Goal: Task Accomplishment & Management: Complete application form

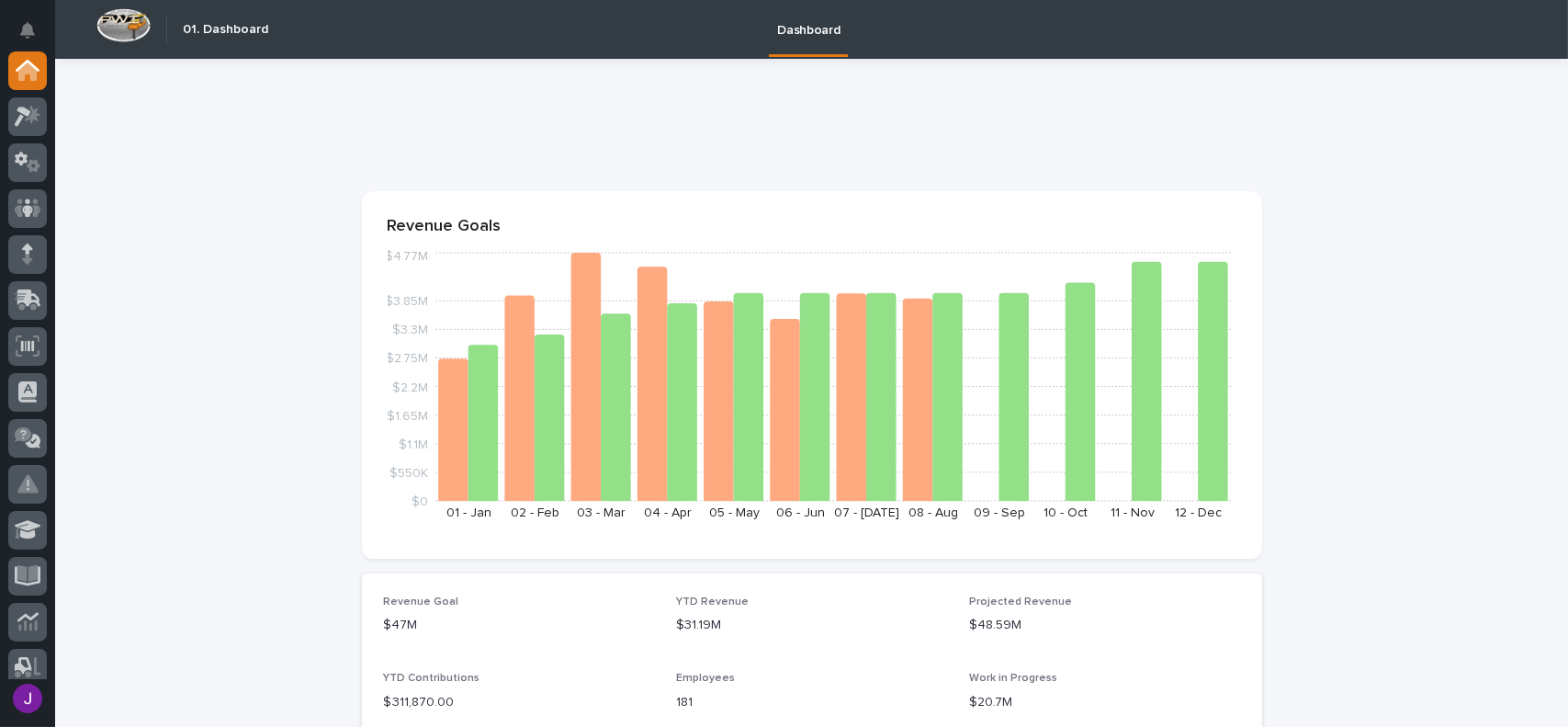
click at [1054, 98] on div at bounding box center [812, 132] width 900 height 73
click at [13, 309] on div at bounding box center [27, 300] width 39 height 39
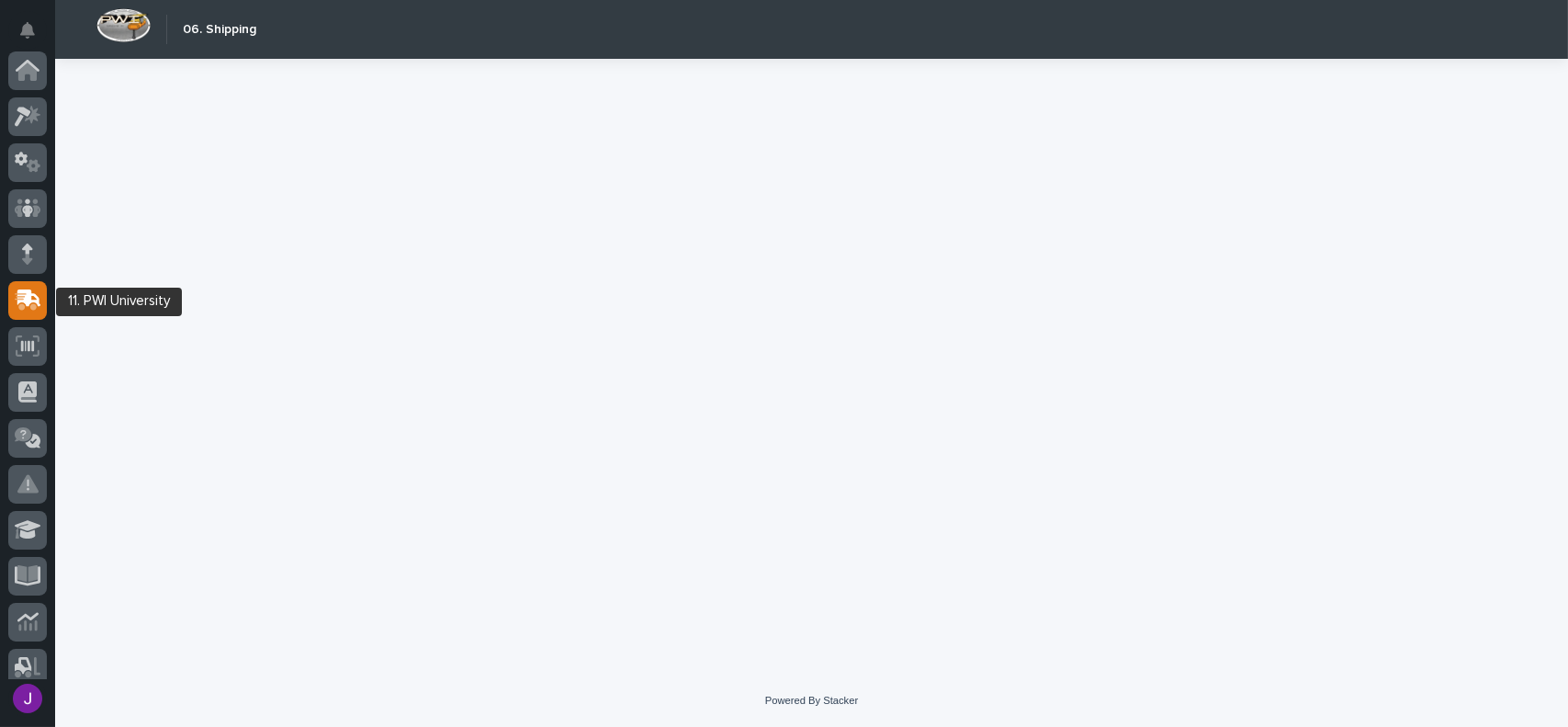
scroll to position [229, 0]
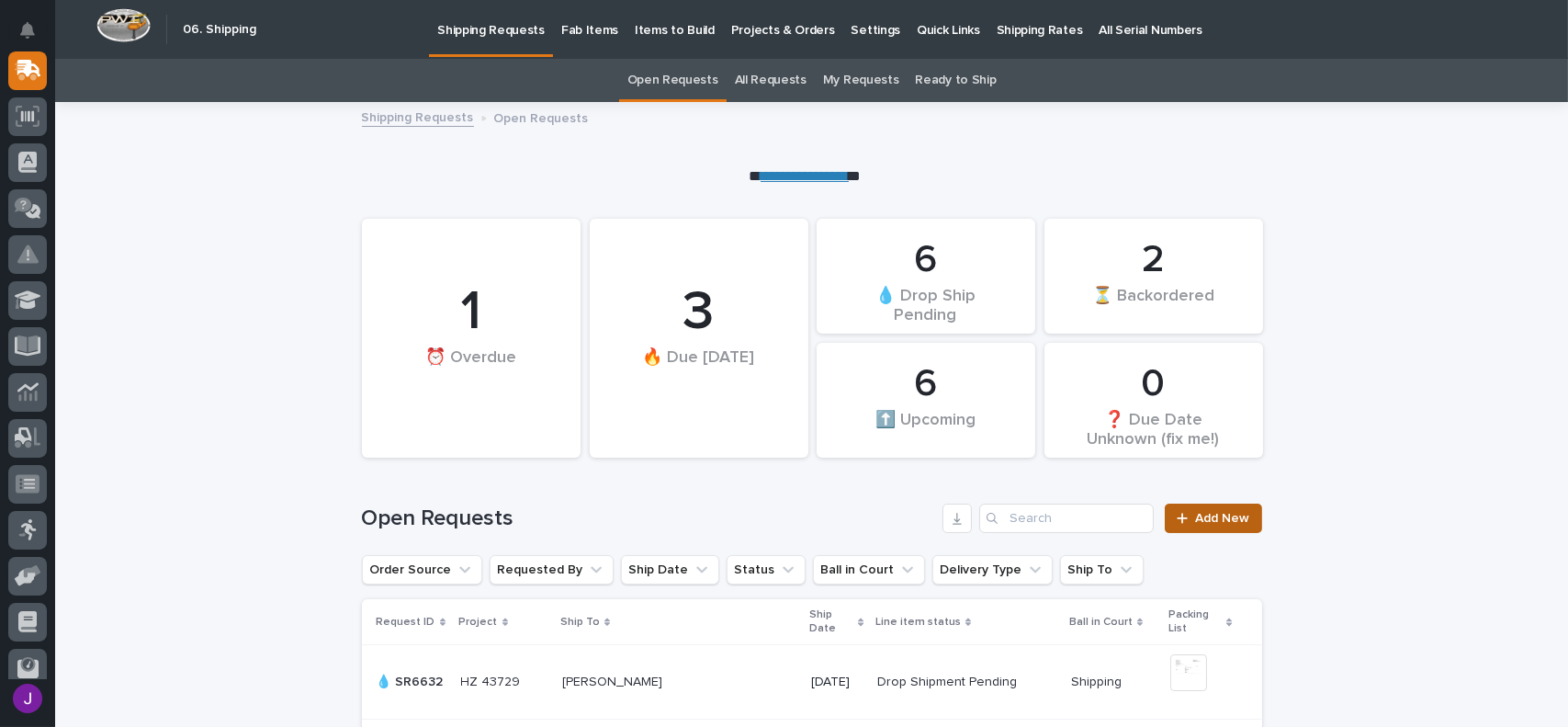
click at [1185, 516] on div at bounding box center [1187, 518] width 19 height 13
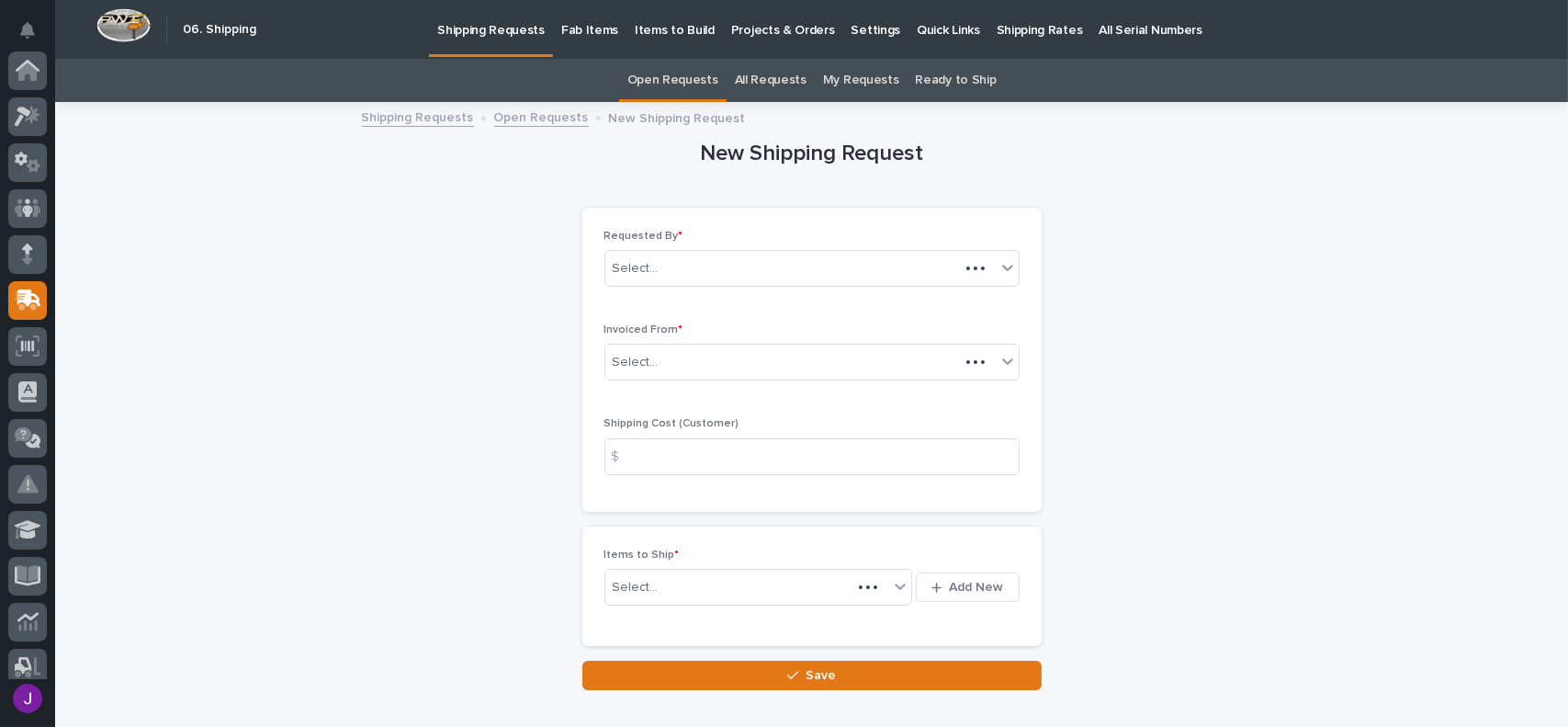
scroll to position [229, 0]
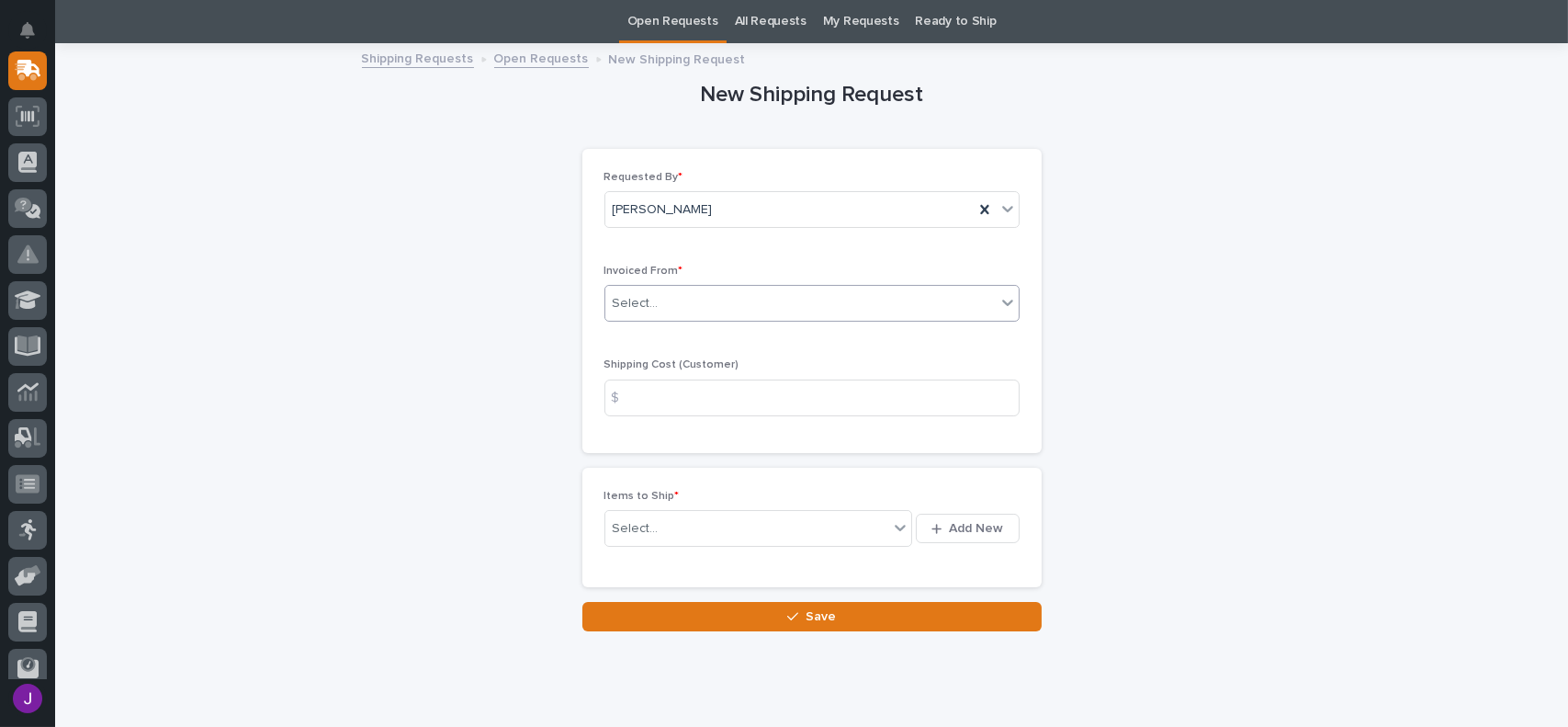
click at [665, 308] on div "Select..." at bounding box center [800, 303] width 391 height 30
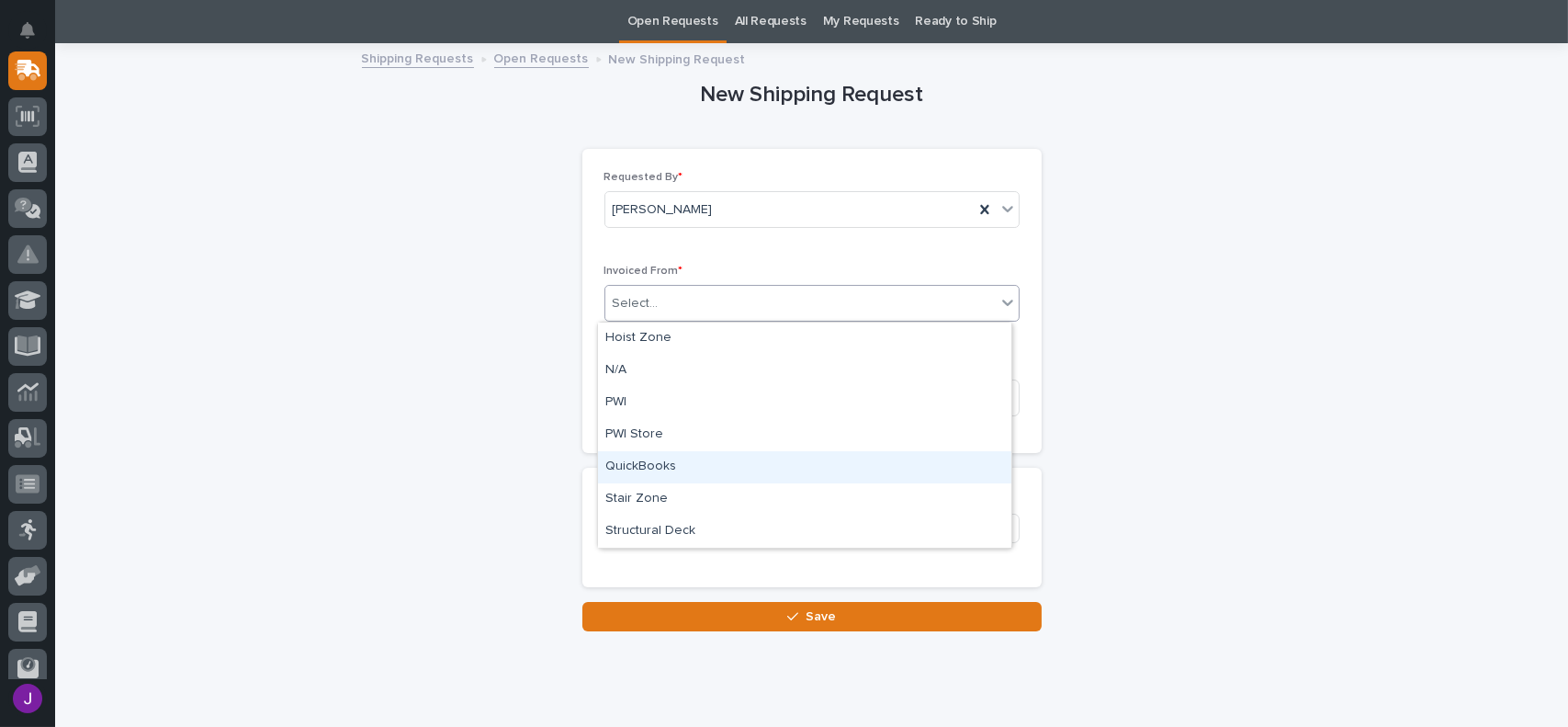
click at [665, 470] on div "QuickBooks" at bounding box center [805, 467] width 413 height 32
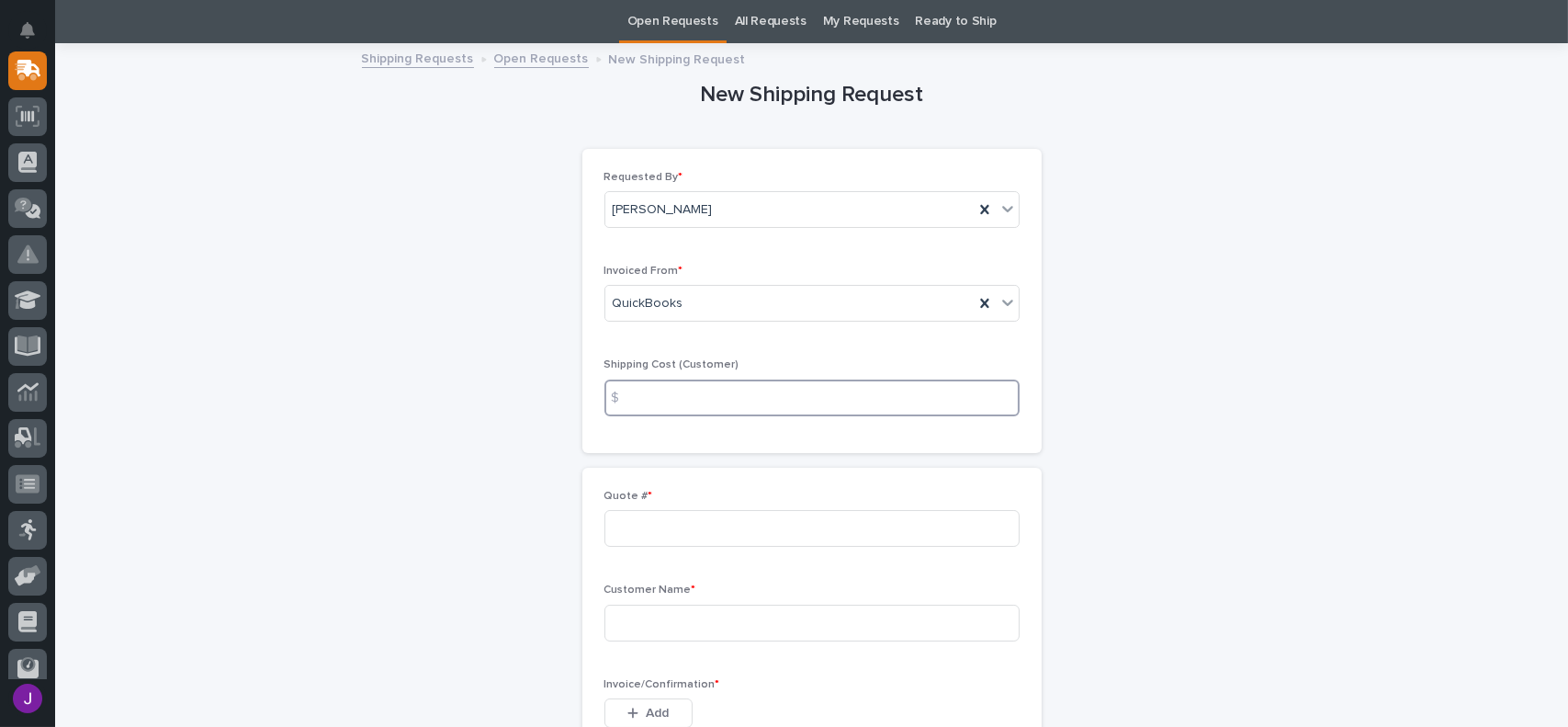
click at [660, 403] on input at bounding box center [813, 397] width 415 height 37
type input "17.00"
click at [644, 528] on input at bounding box center [813, 528] width 415 height 37
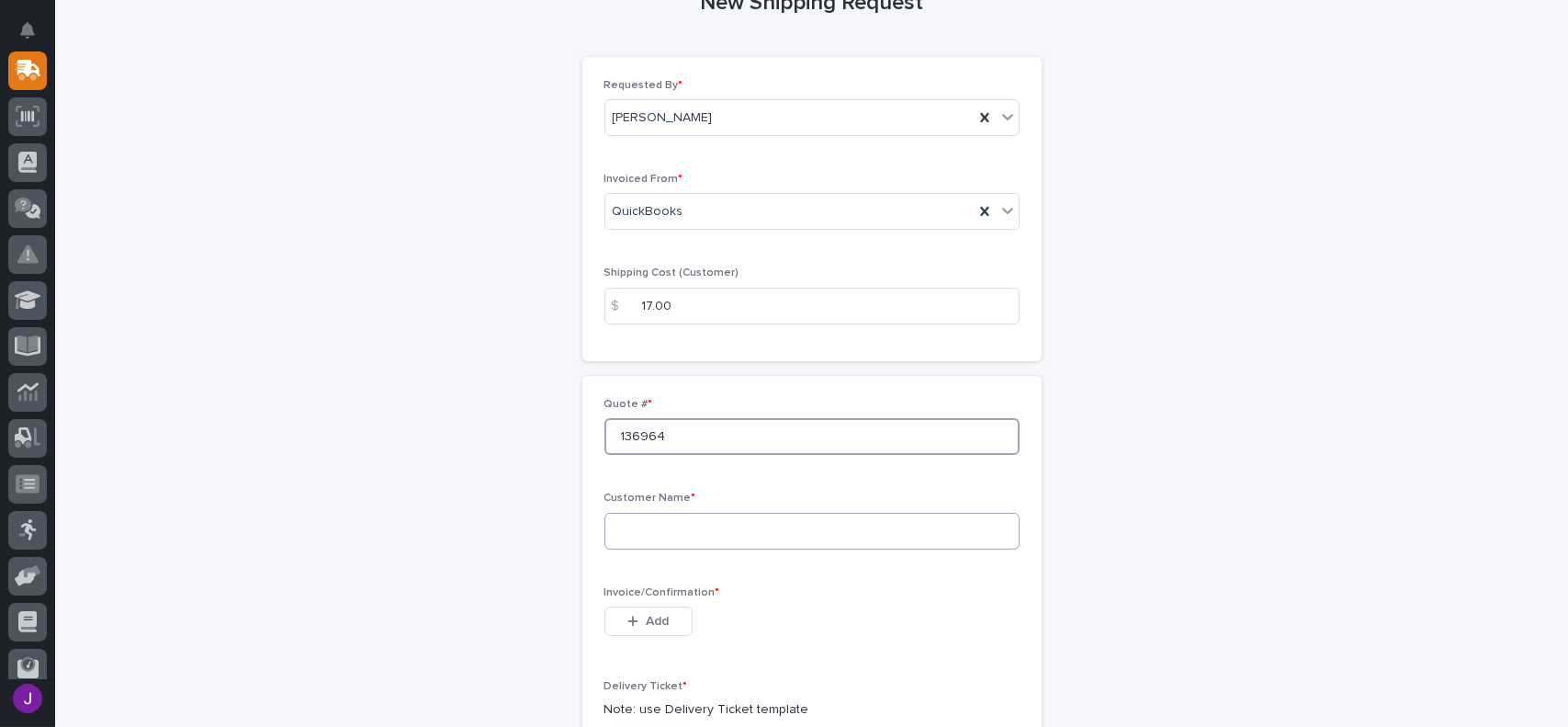
type input "136964"
click at [652, 534] on input at bounding box center [813, 531] width 415 height 37
type input "Blue Lake Industries, LLC."
click at [654, 617] on span "Add" at bounding box center [658, 621] width 23 height 17
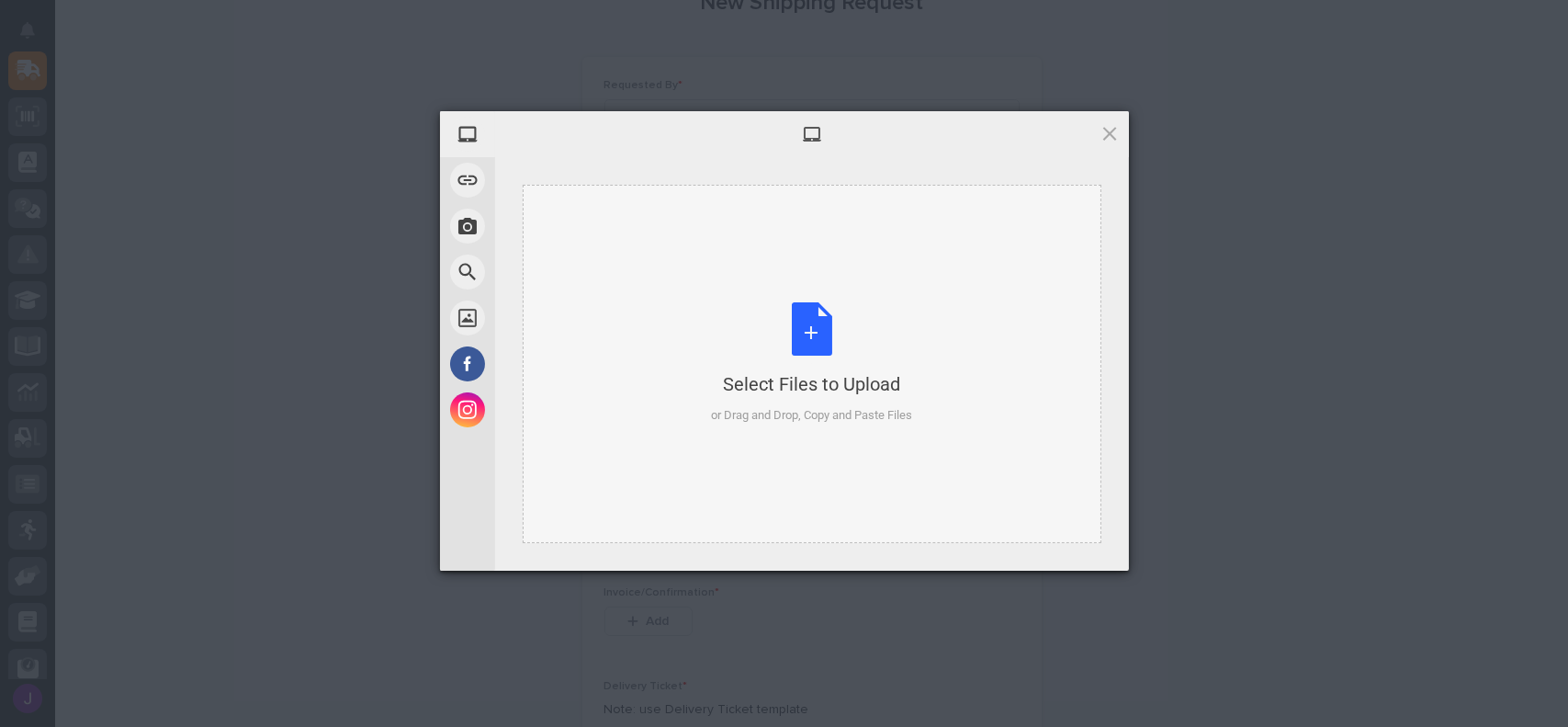
click at [809, 339] on div "Select Files to Upload or Drag and Drop, Copy and Paste Files" at bounding box center [812, 364] width 201 height 122
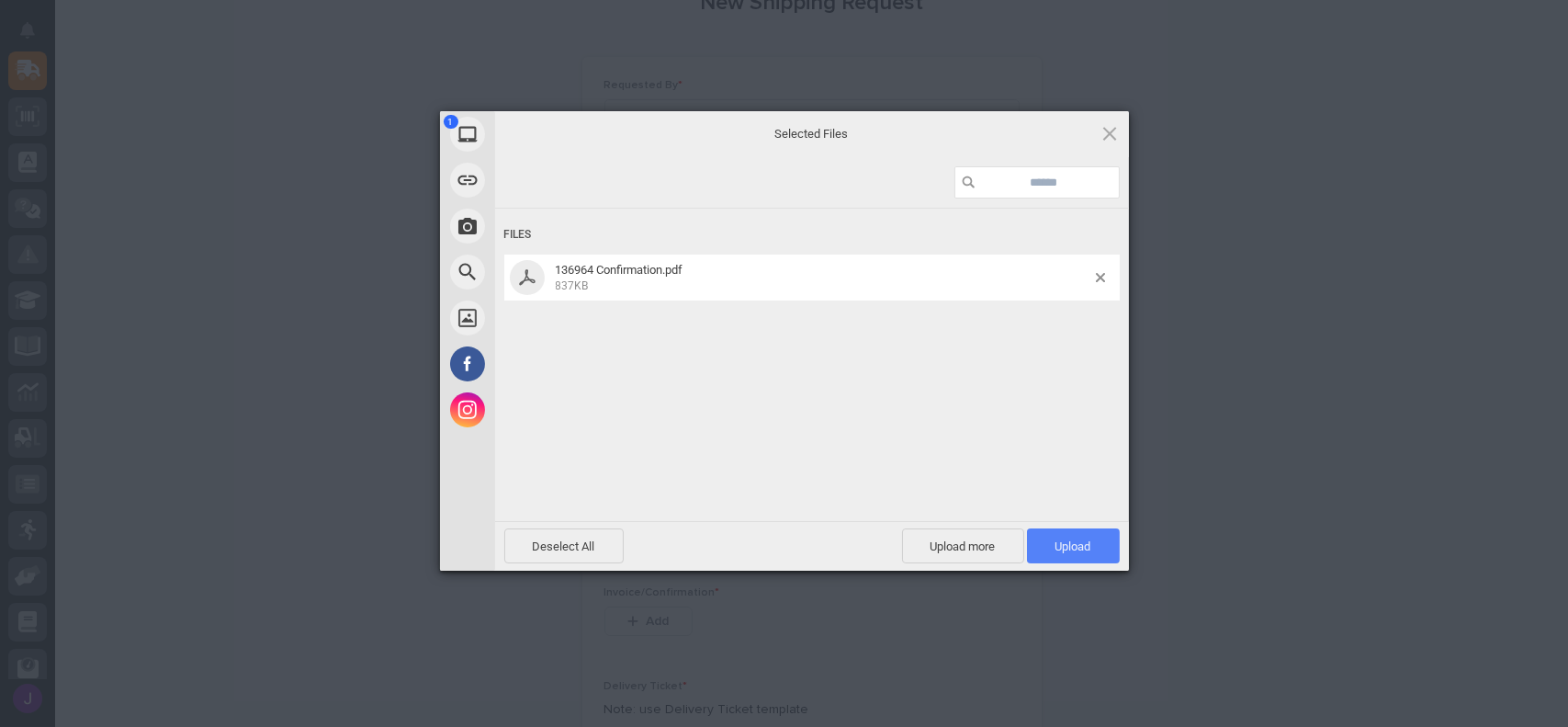
click at [1077, 538] on span "Upload 1" at bounding box center [1073, 545] width 93 height 35
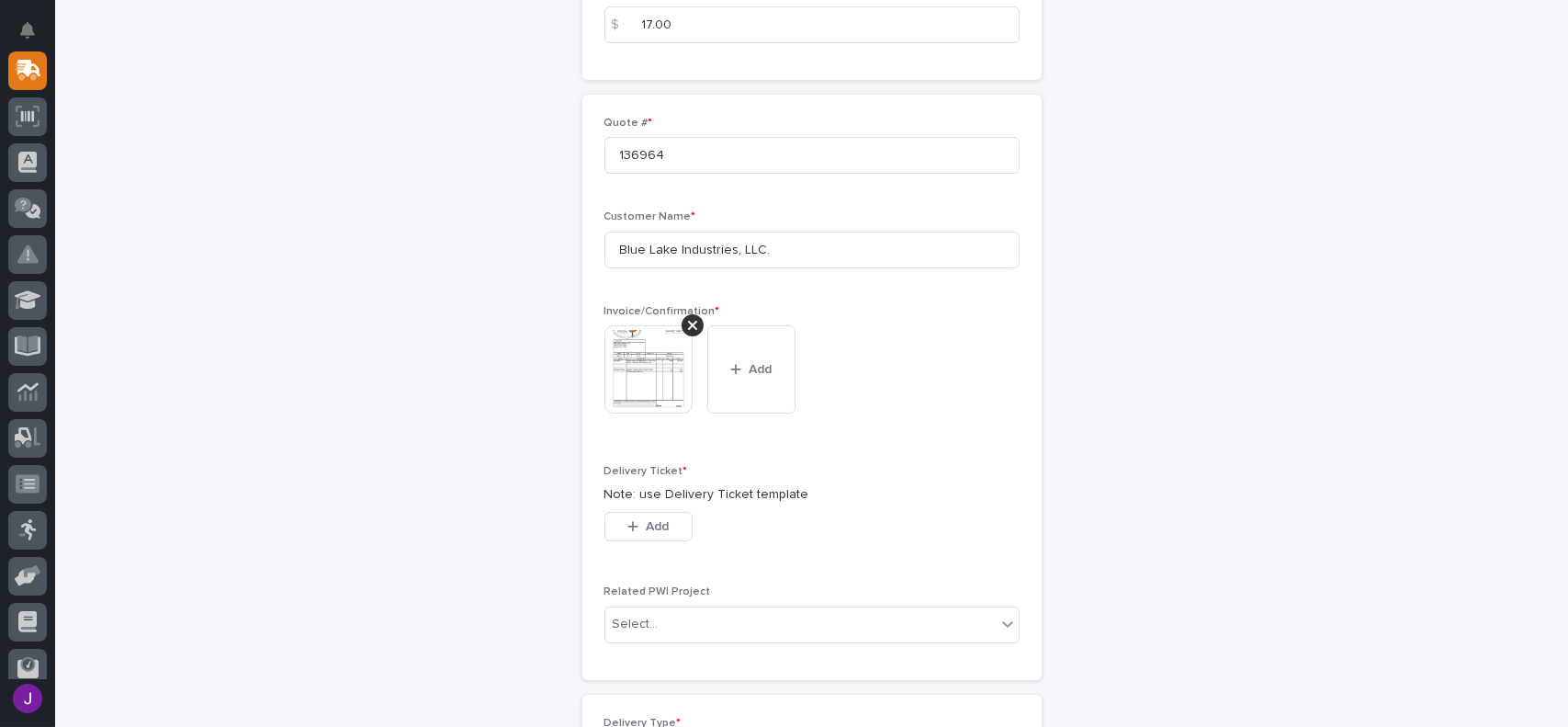
scroll to position [459, 0]
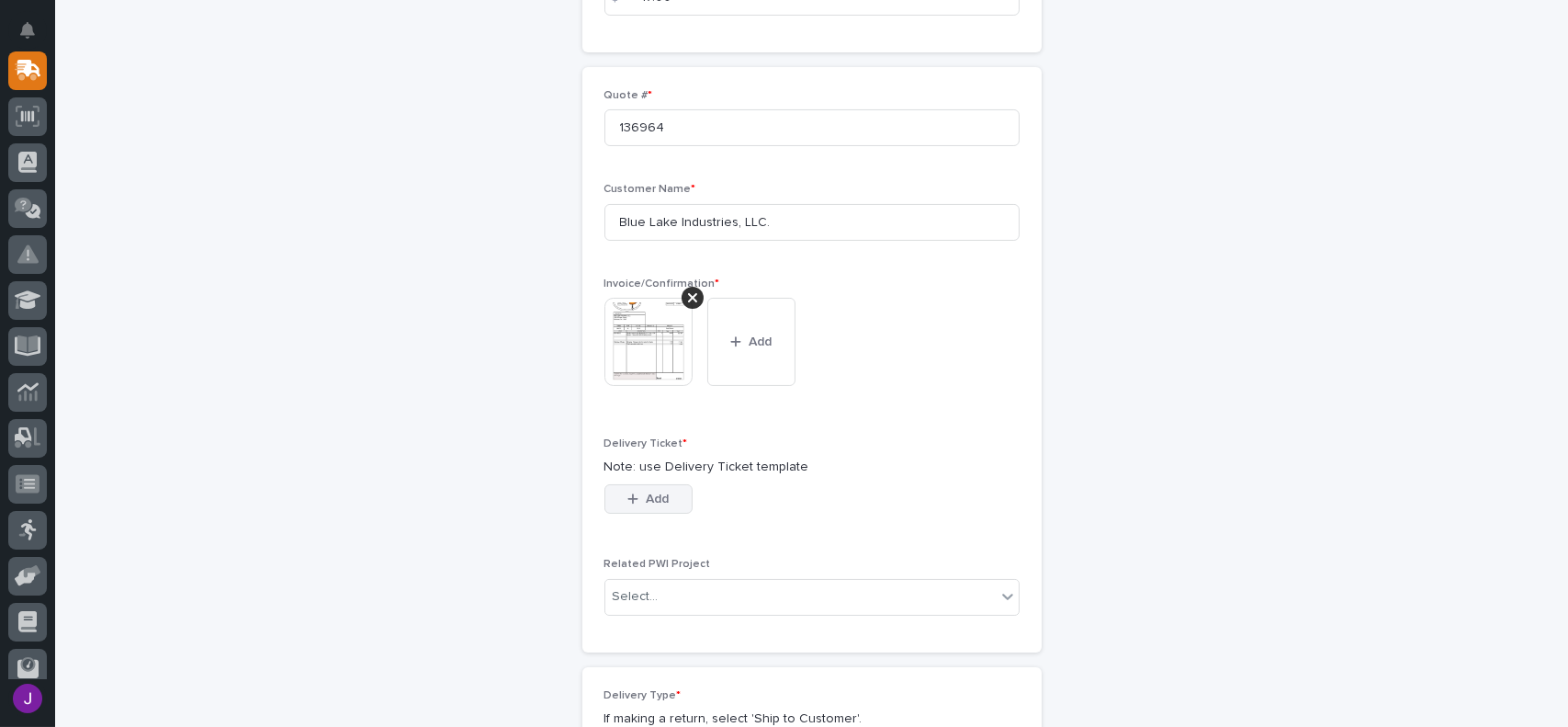
click at [646, 504] on span "Add" at bounding box center [658, 499] width 23 height 17
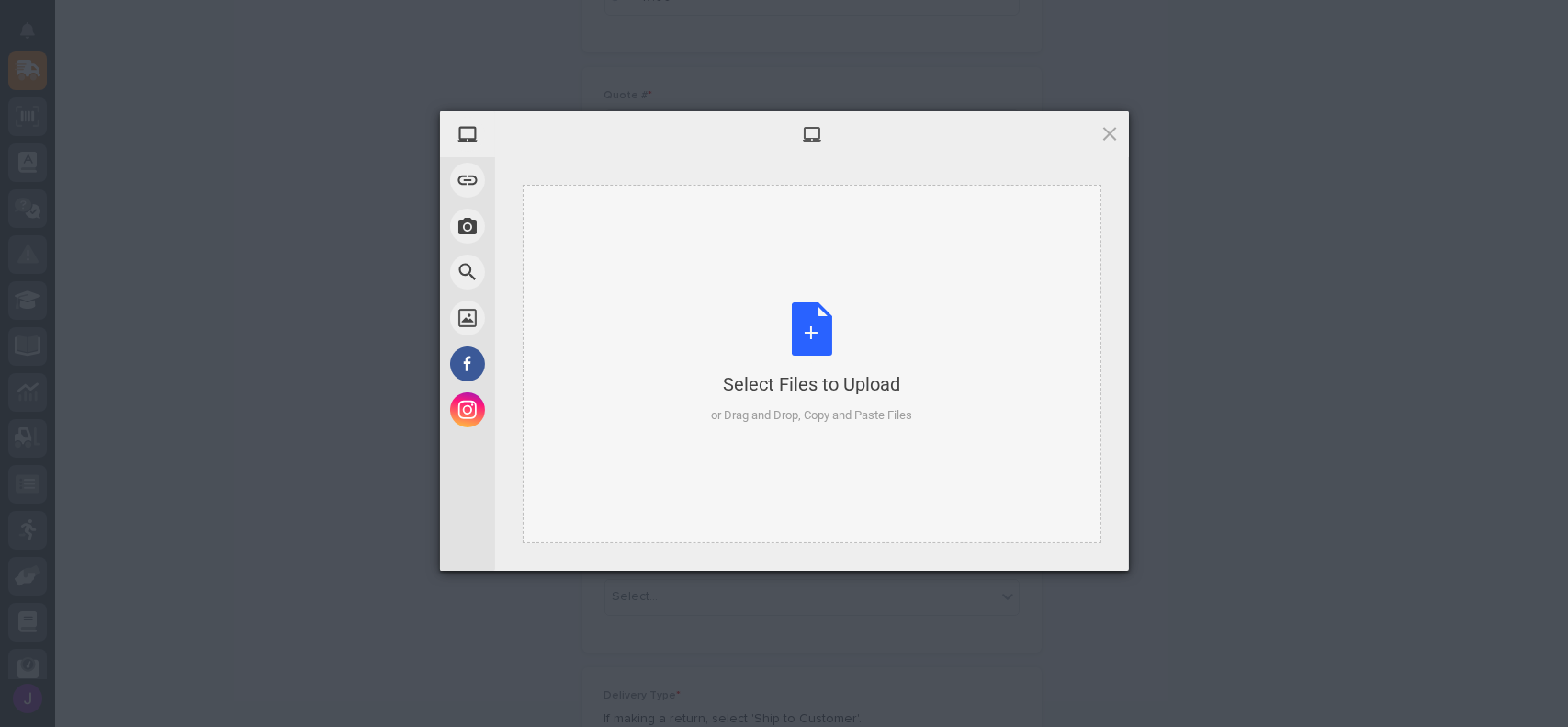
click at [815, 325] on div "Select Files to Upload or Drag and Drop, Copy and Paste Files" at bounding box center [812, 364] width 201 height 122
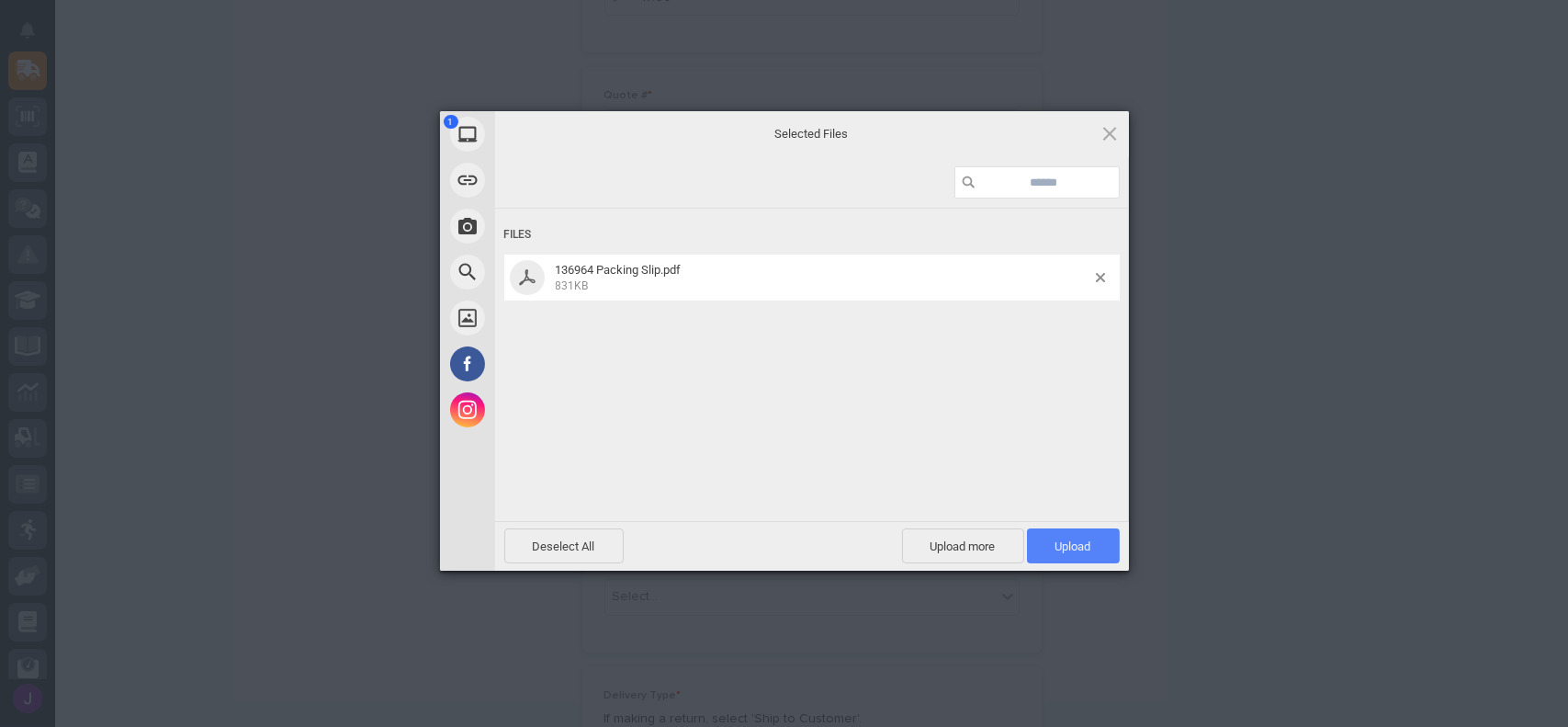
click at [1065, 551] on span "Upload 1" at bounding box center [1074, 546] width 36 height 14
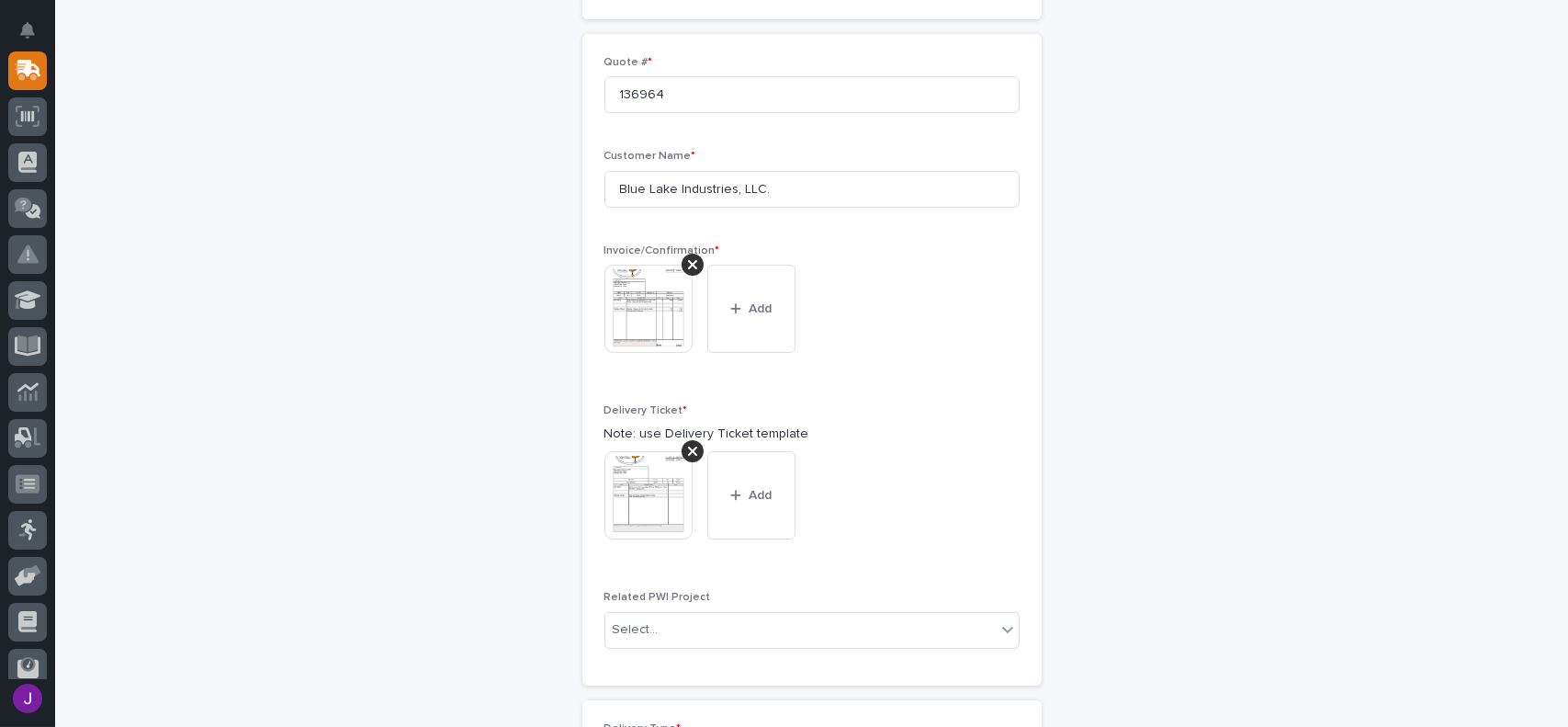
scroll to position [676, 0]
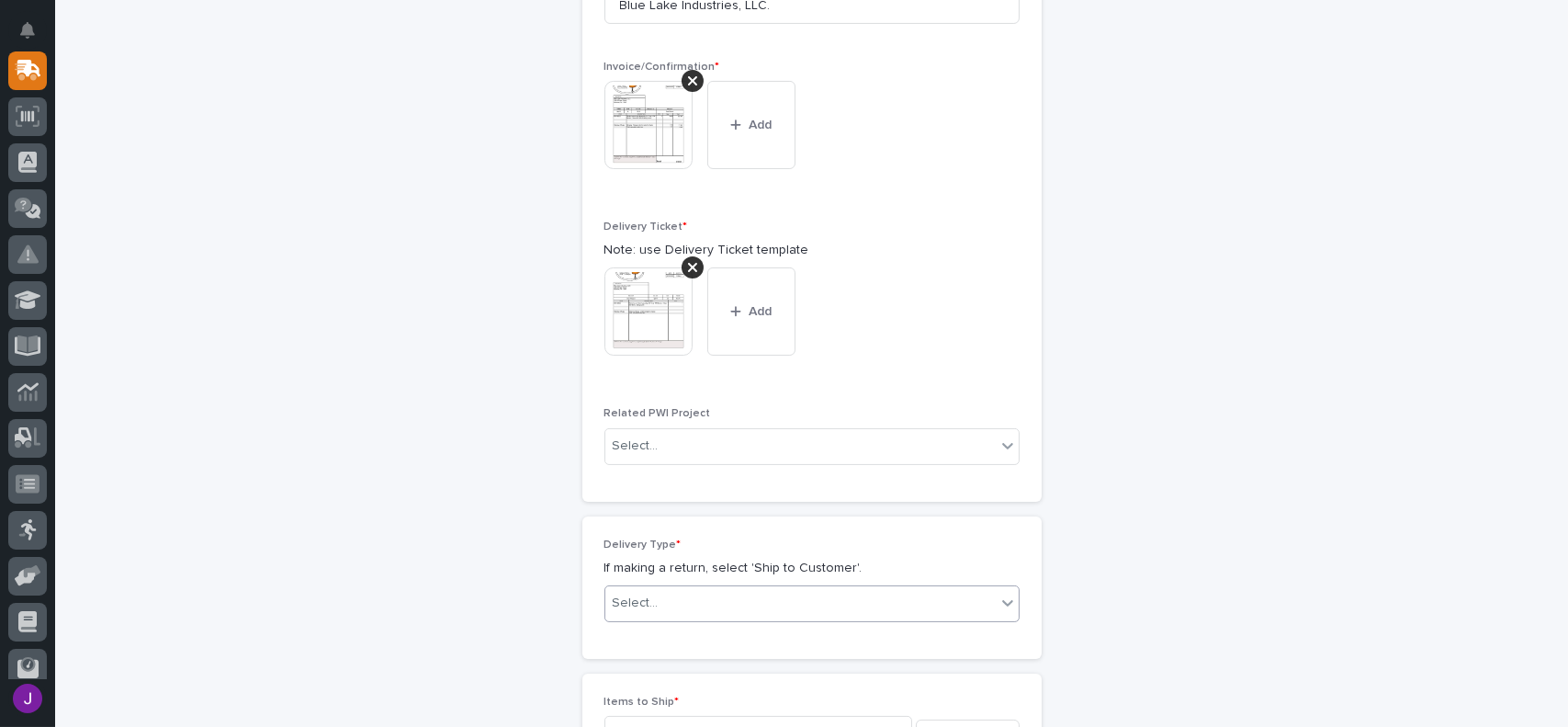
click at [691, 592] on div "Select..." at bounding box center [800, 603] width 391 height 30
click at [688, 633] on div "Ship to Customer" at bounding box center [805, 638] width 413 height 32
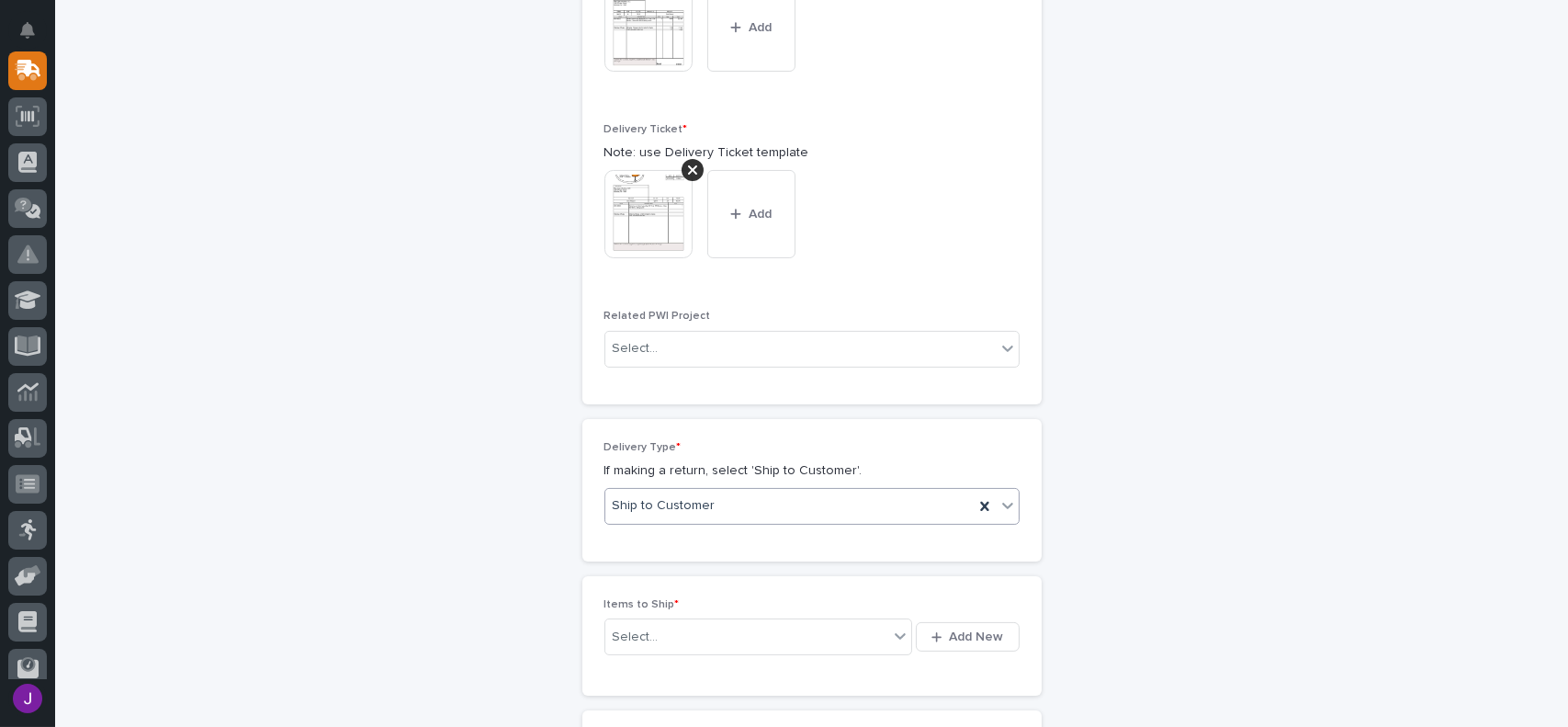
scroll to position [834, 0]
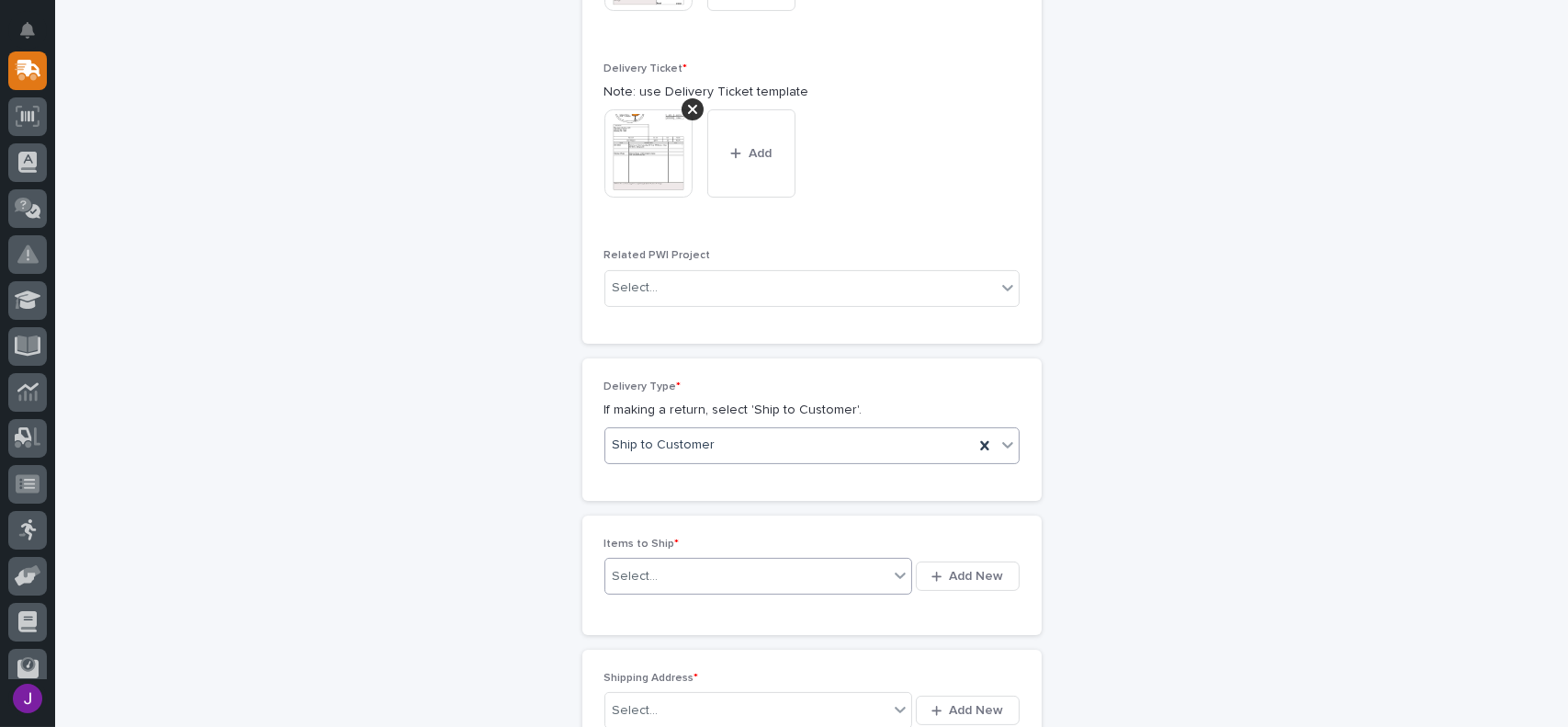
click at [653, 575] on div "Select..." at bounding box center [747, 576] width 284 height 23
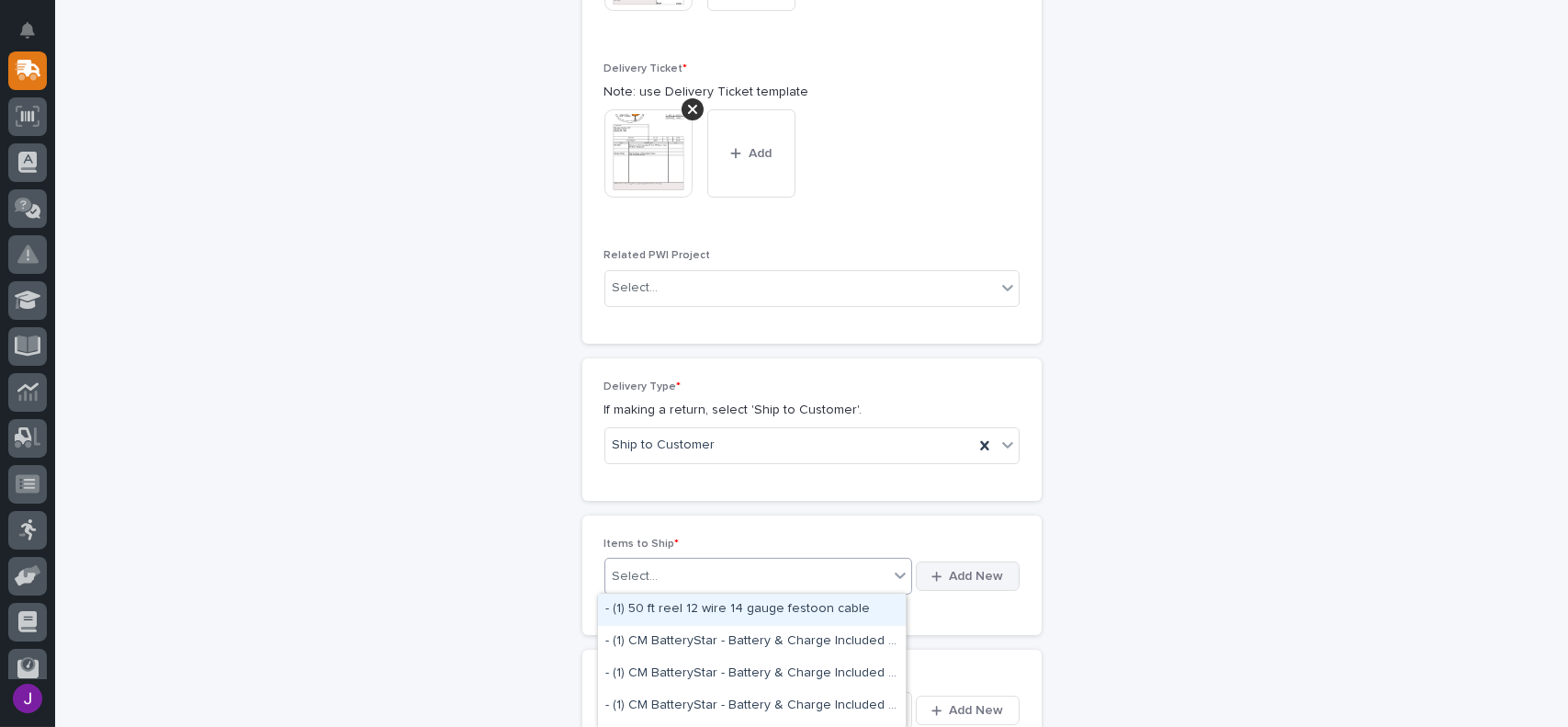
click at [933, 572] on icon "button" at bounding box center [937, 576] width 10 height 12
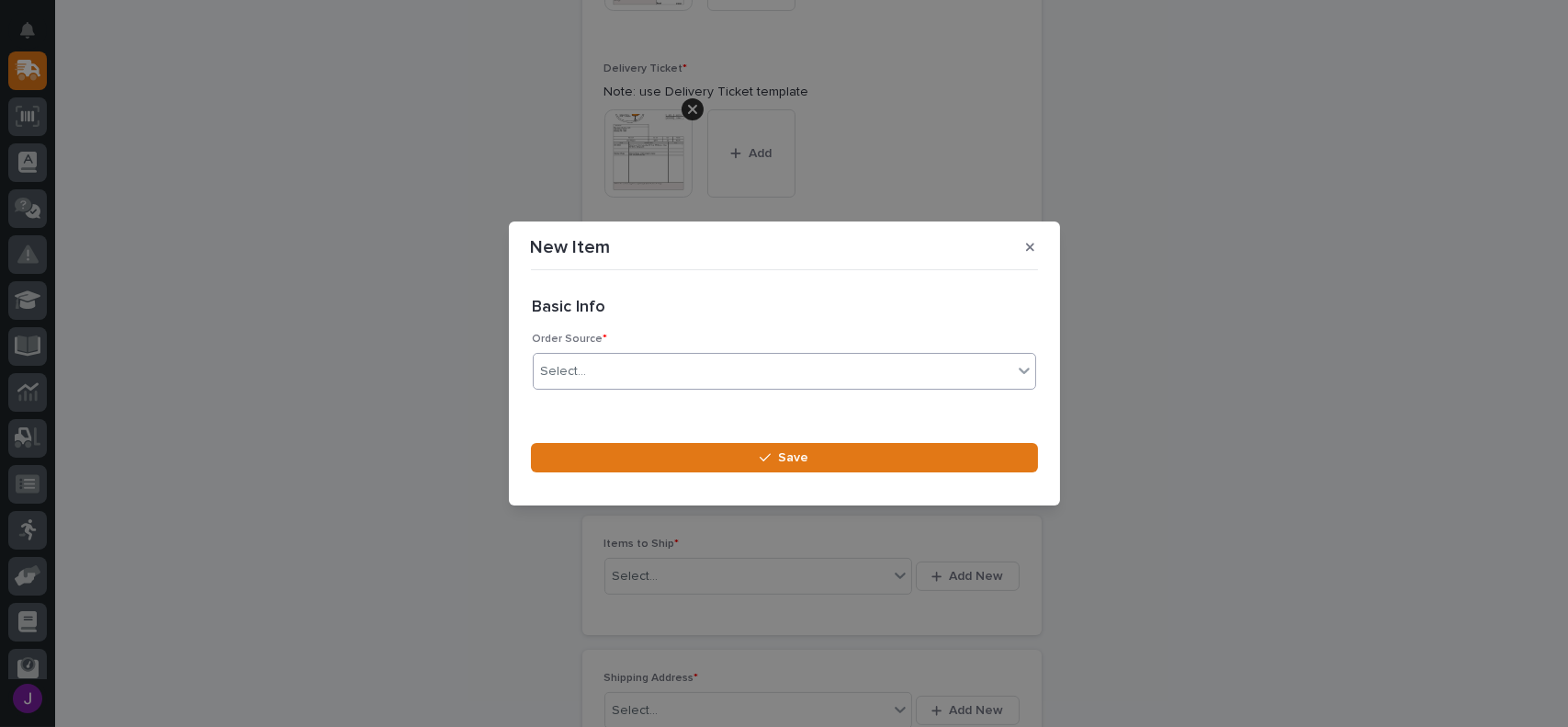
click at [570, 368] on div "Select..." at bounding box center [564, 371] width 46 height 20
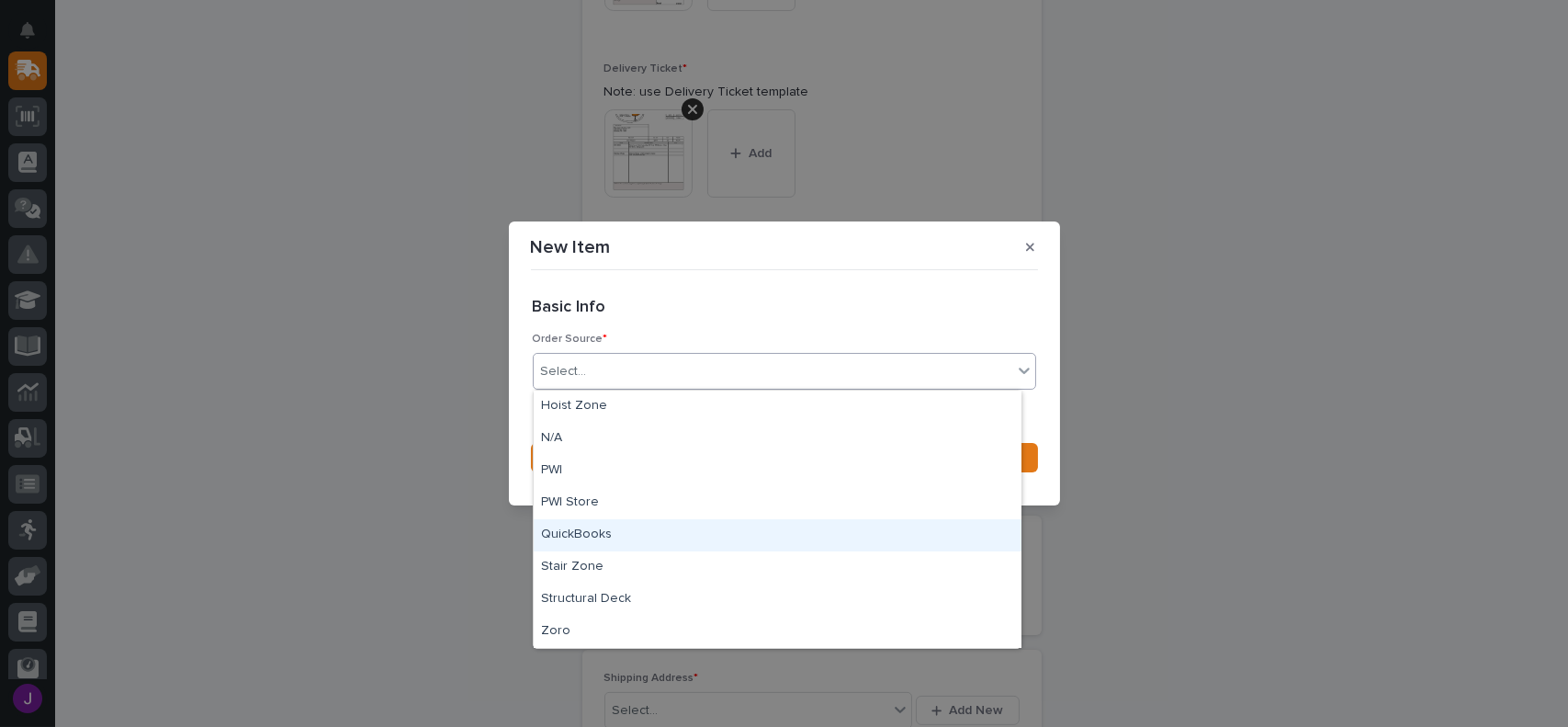
click at [600, 527] on div "QuickBooks" at bounding box center [777, 535] width 488 height 32
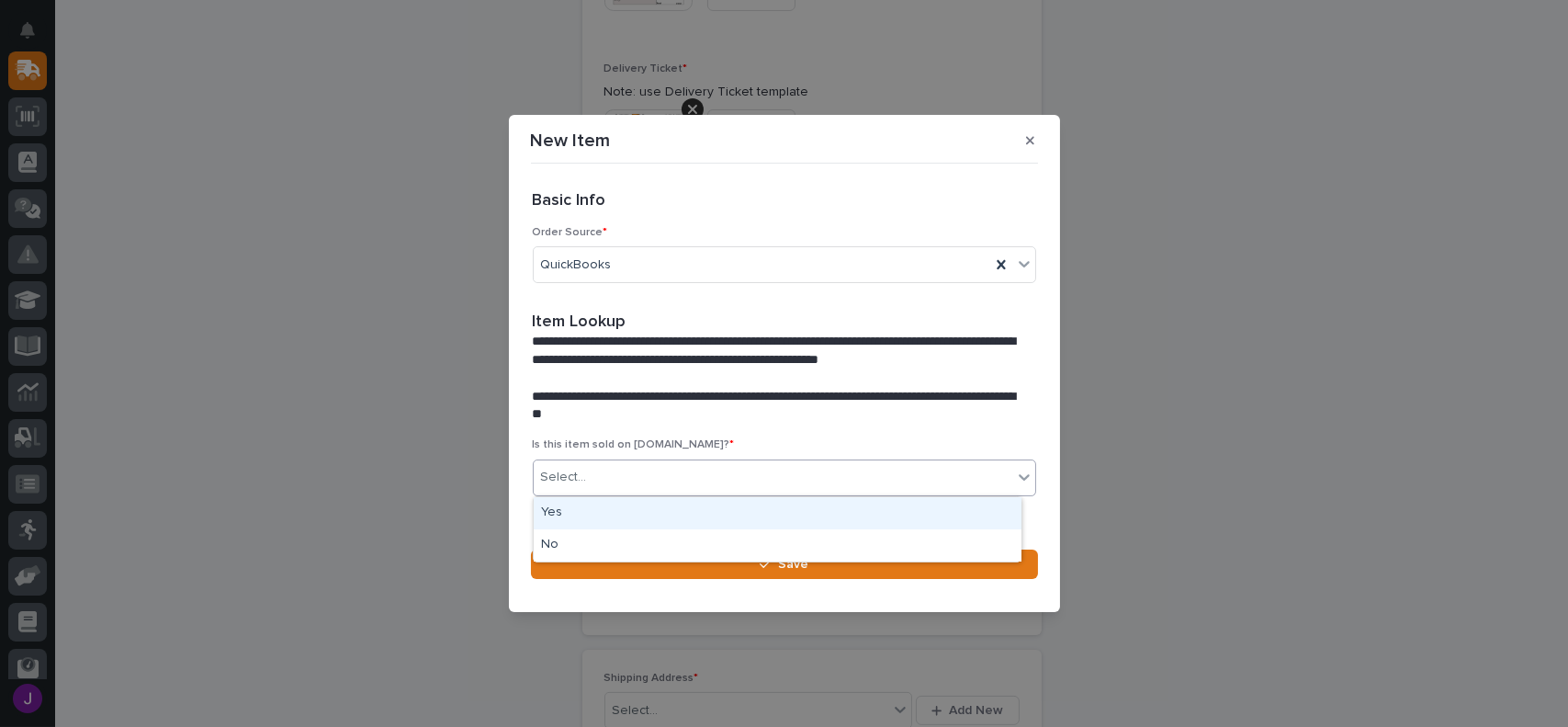
click at [606, 490] on div "Select..." at bounding box center [773, 477] width 479 height 30
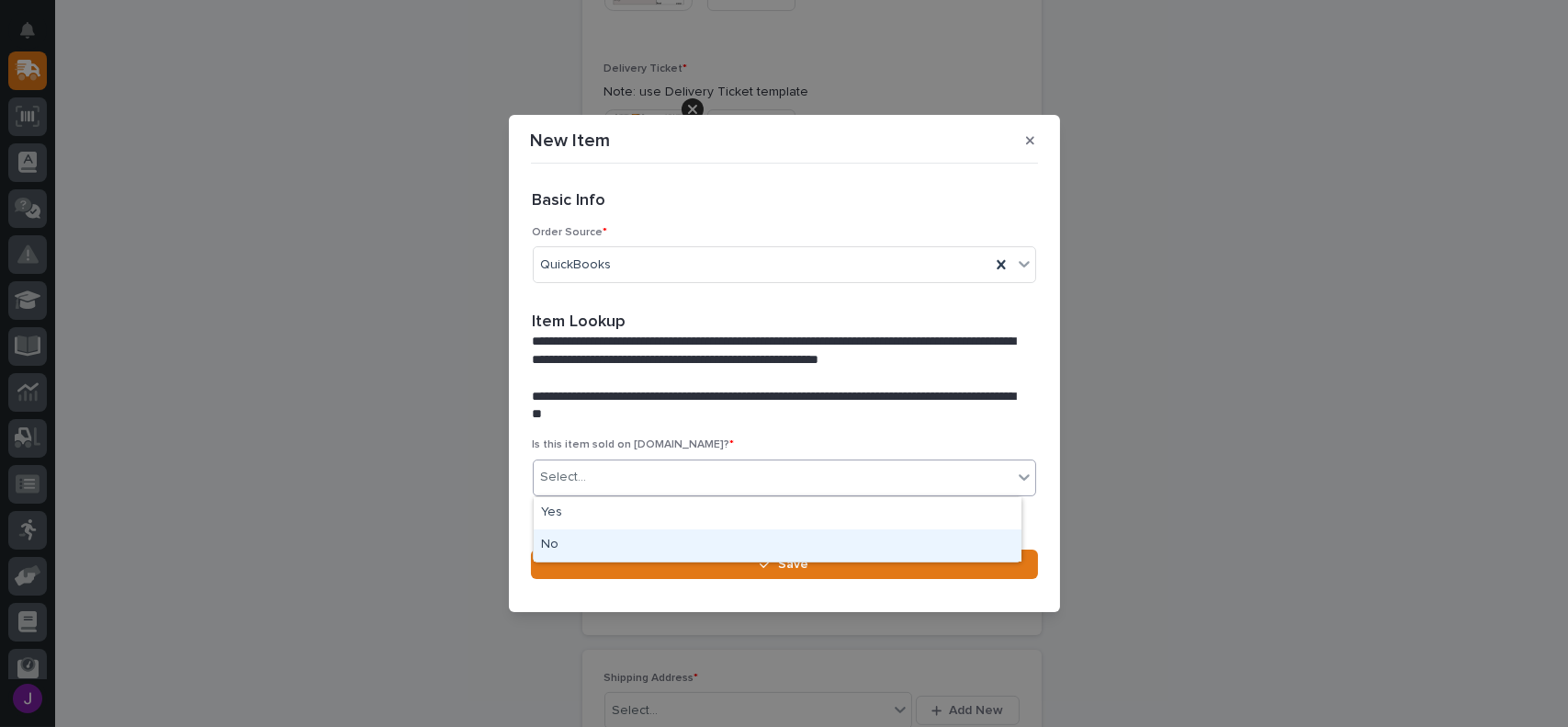
click at [582, 550] on div "No" at bounding box center [777, 545] width 488 height 32
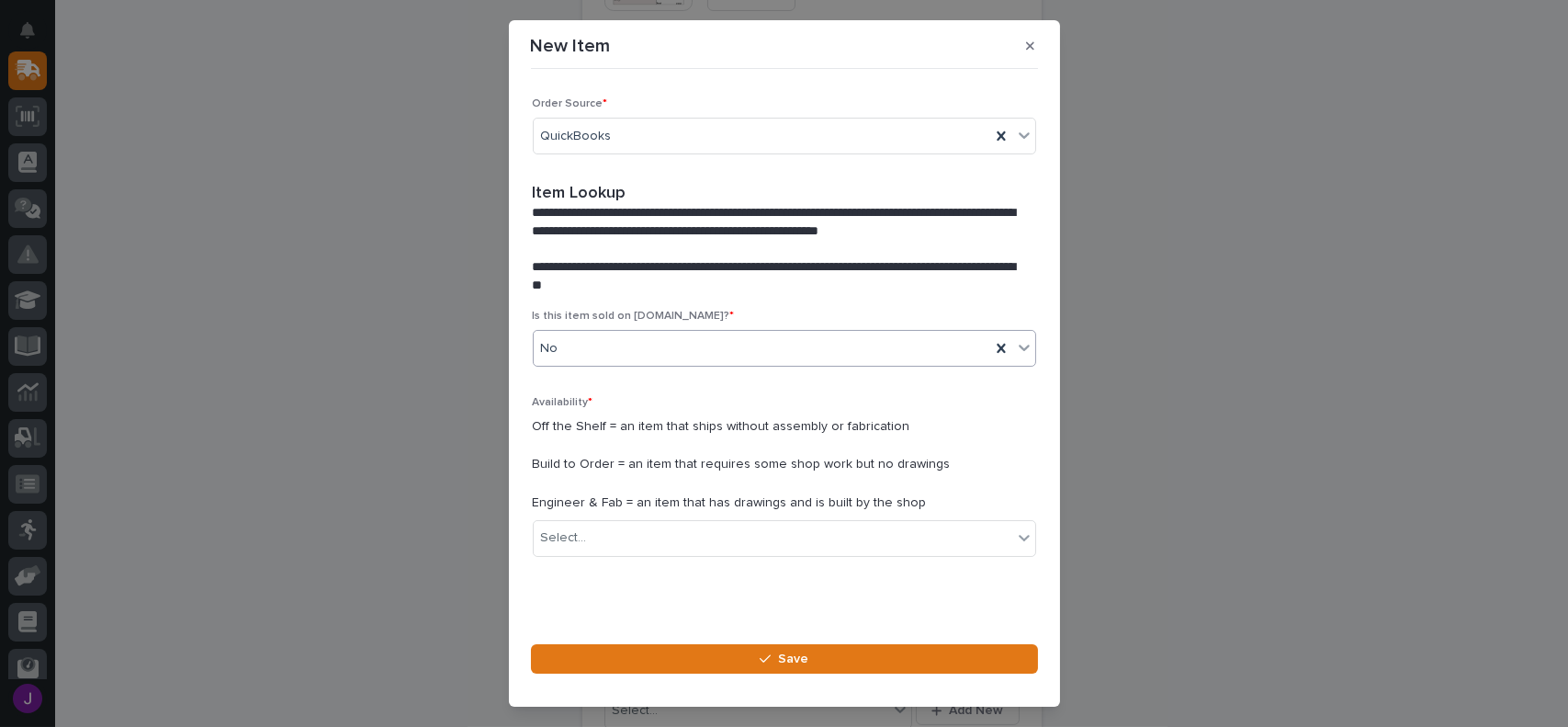
scroll to position [50, 0]
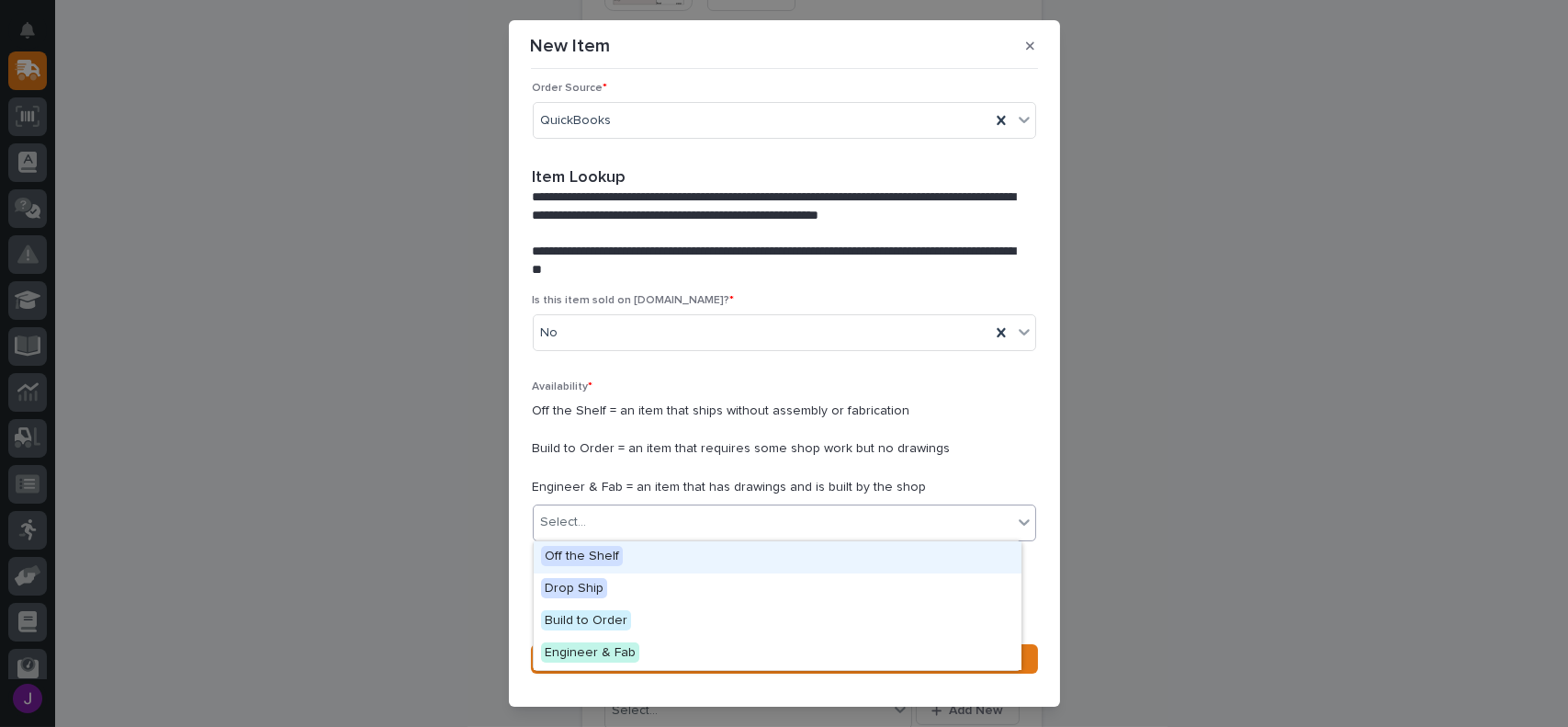
click at [621, 522] on div "Select..." at bounding box center [773, 522] width 479 height 30
click at [591, 549] on span "Off the Shelf" at bounding box center [582, 556] width 82 height 21
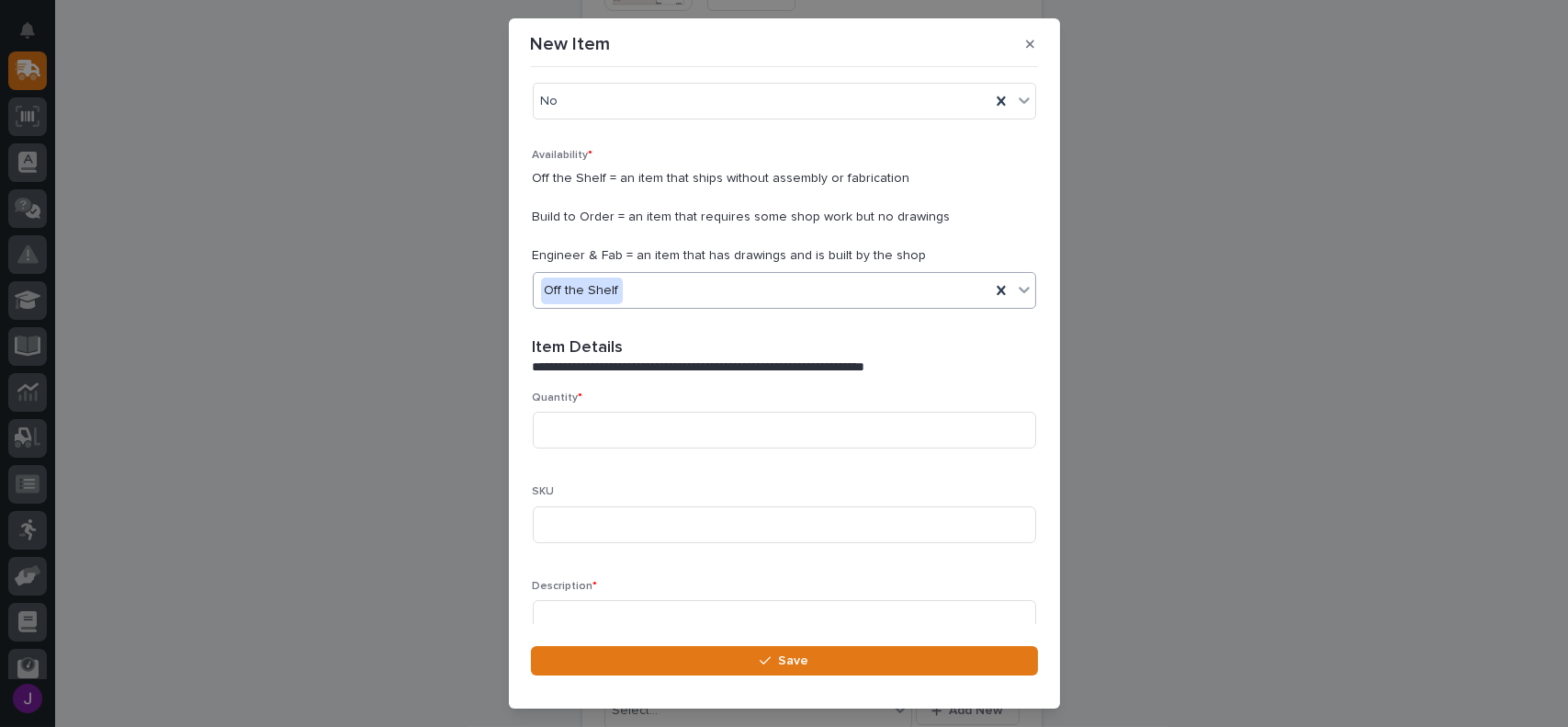
scroll to position [302, 0]
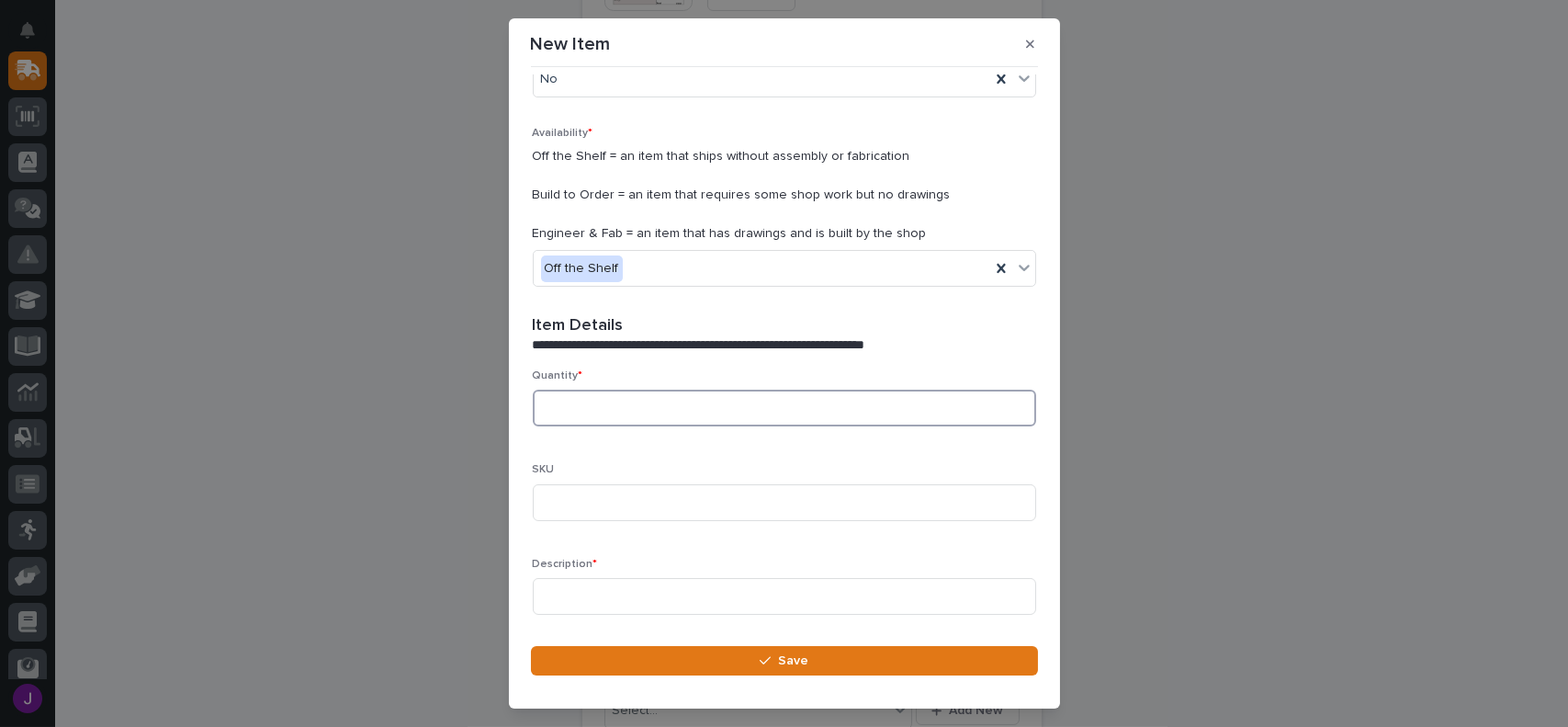
click at [553, 406] on input at bounding box center [784, 408] width 504 height 37
type input "1"
click at [600, 596] on input at bounding box center [784, 596] width 504 height 37
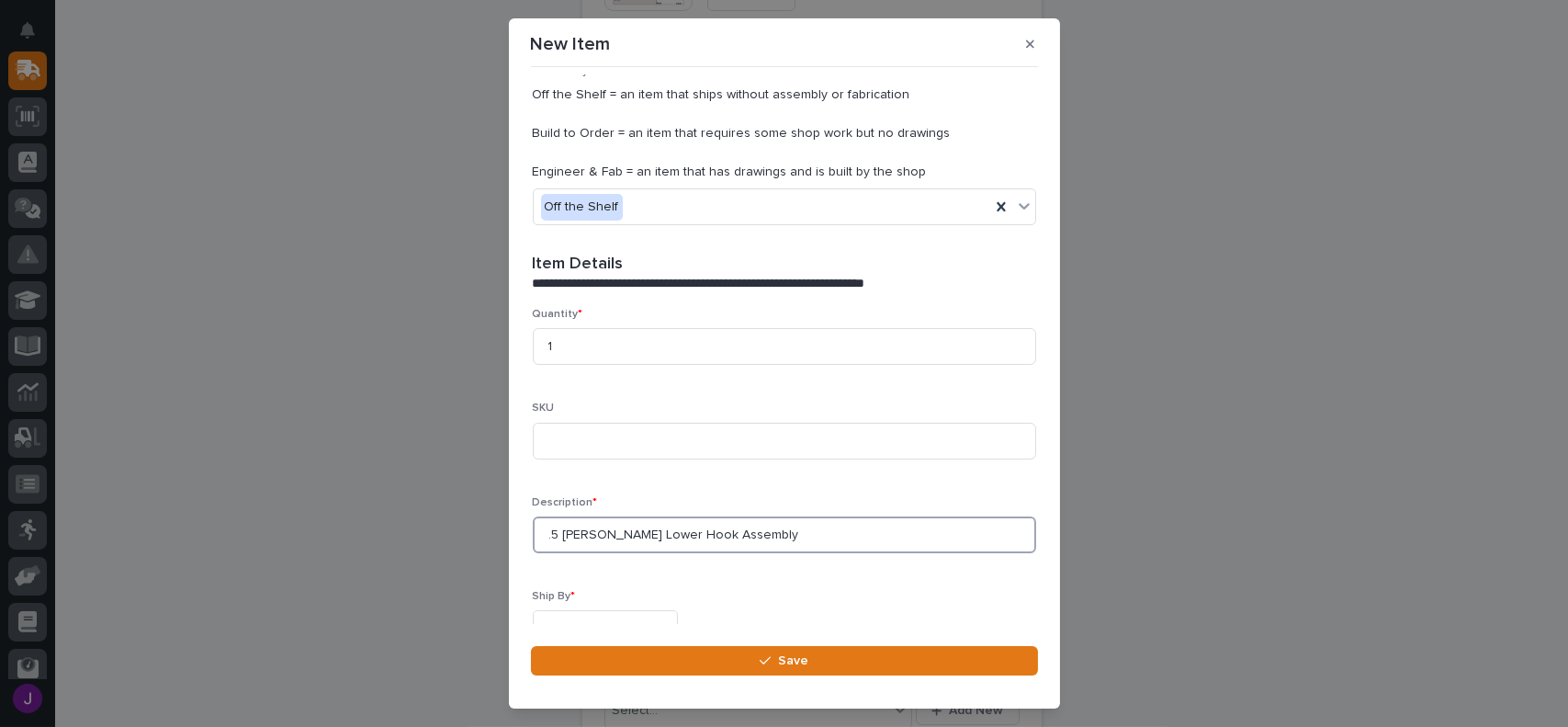
scroll to position [394, 0]
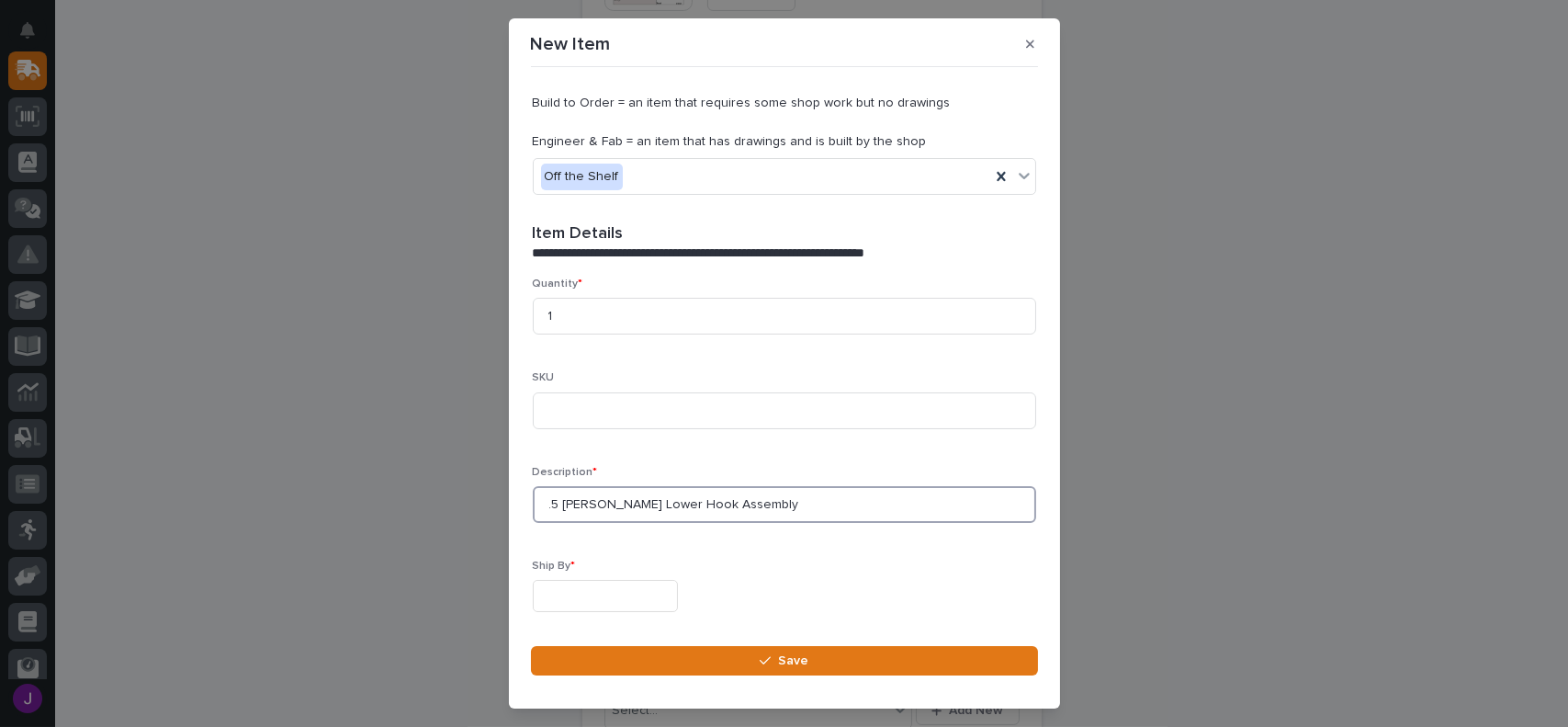
type input ".5 [PERSON_NAME] Lower Hook Assembly"
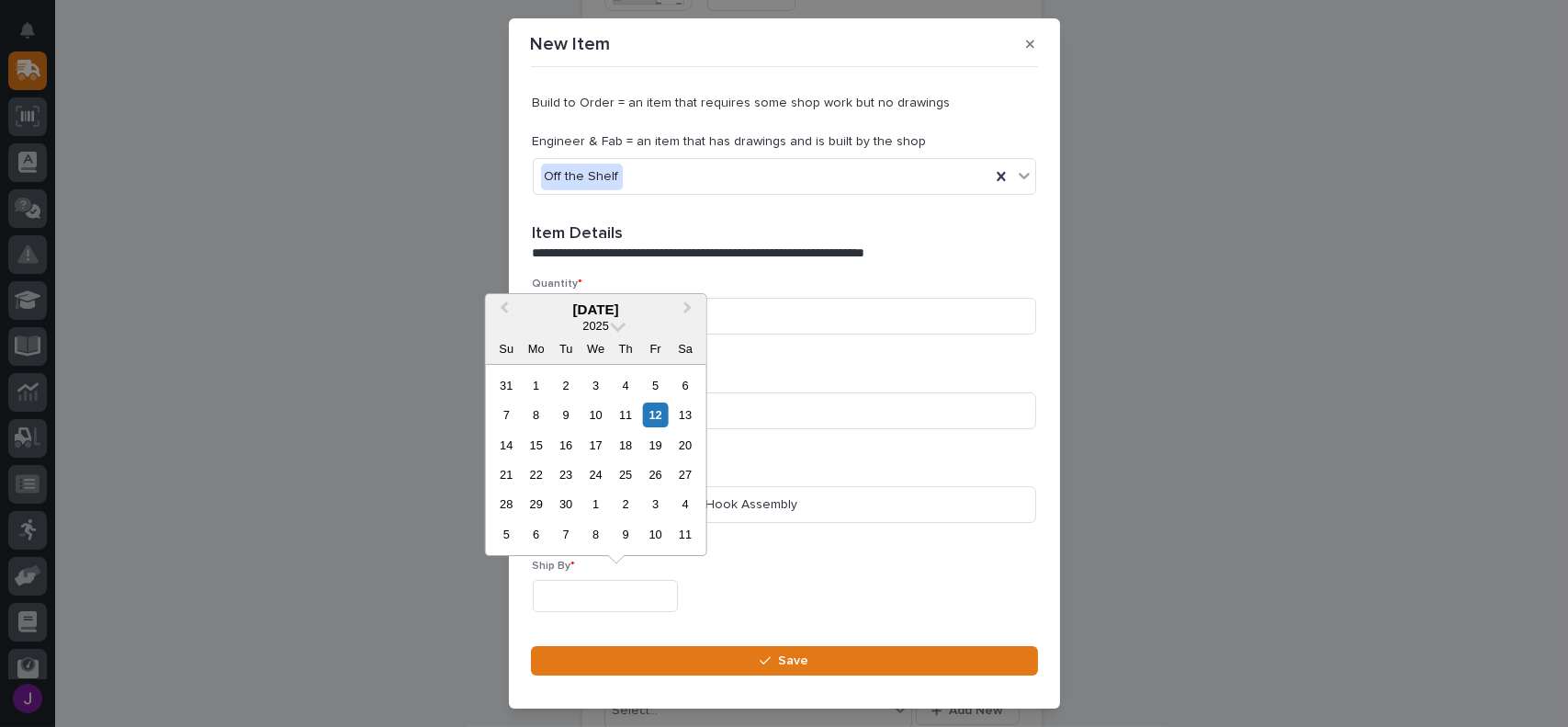
click at [601, 594] on input "text" at bounding box center [605, 596] width 146 height 32
click at [655, 418] on div "12" at bounding box center [656, 414] width 24 height 24
type input "**********"
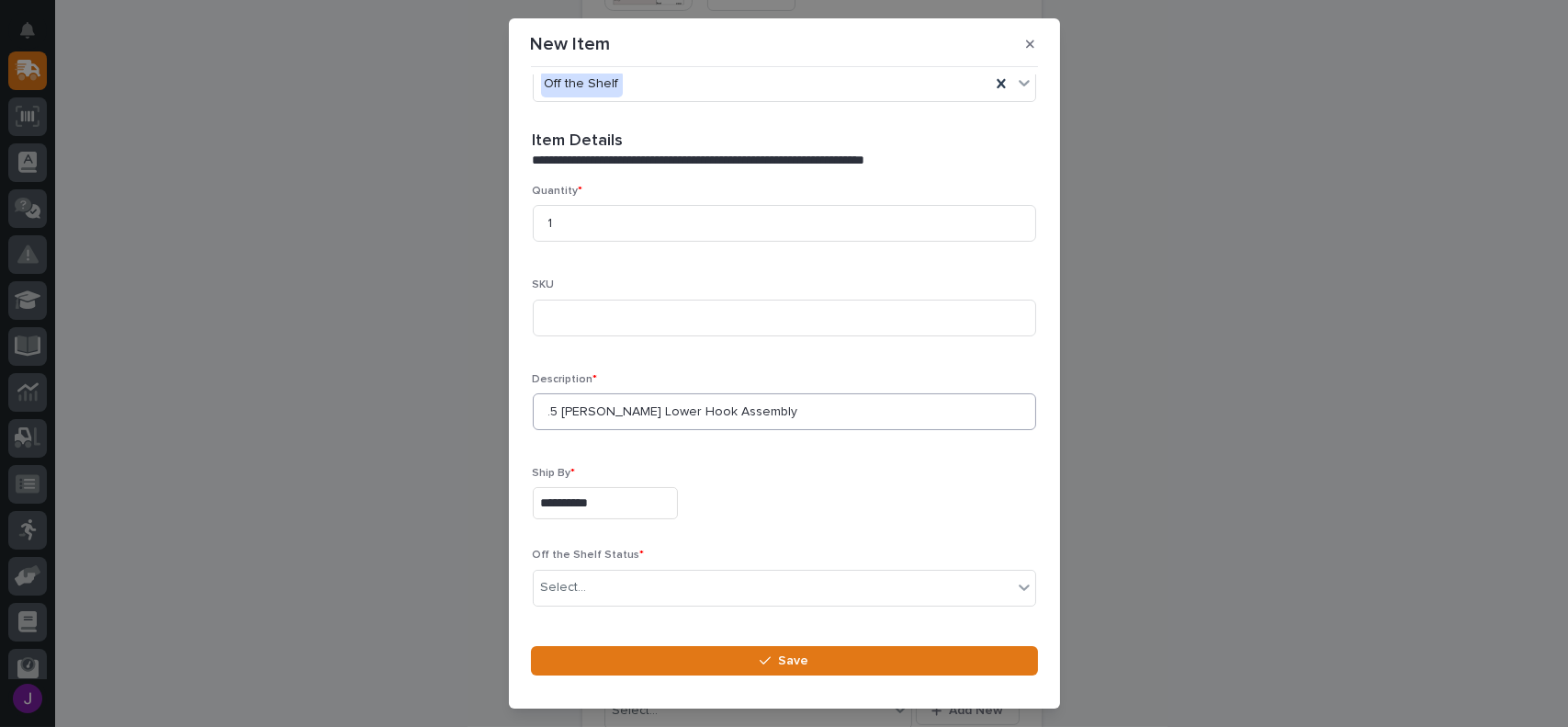
scroll to position [548, 0]
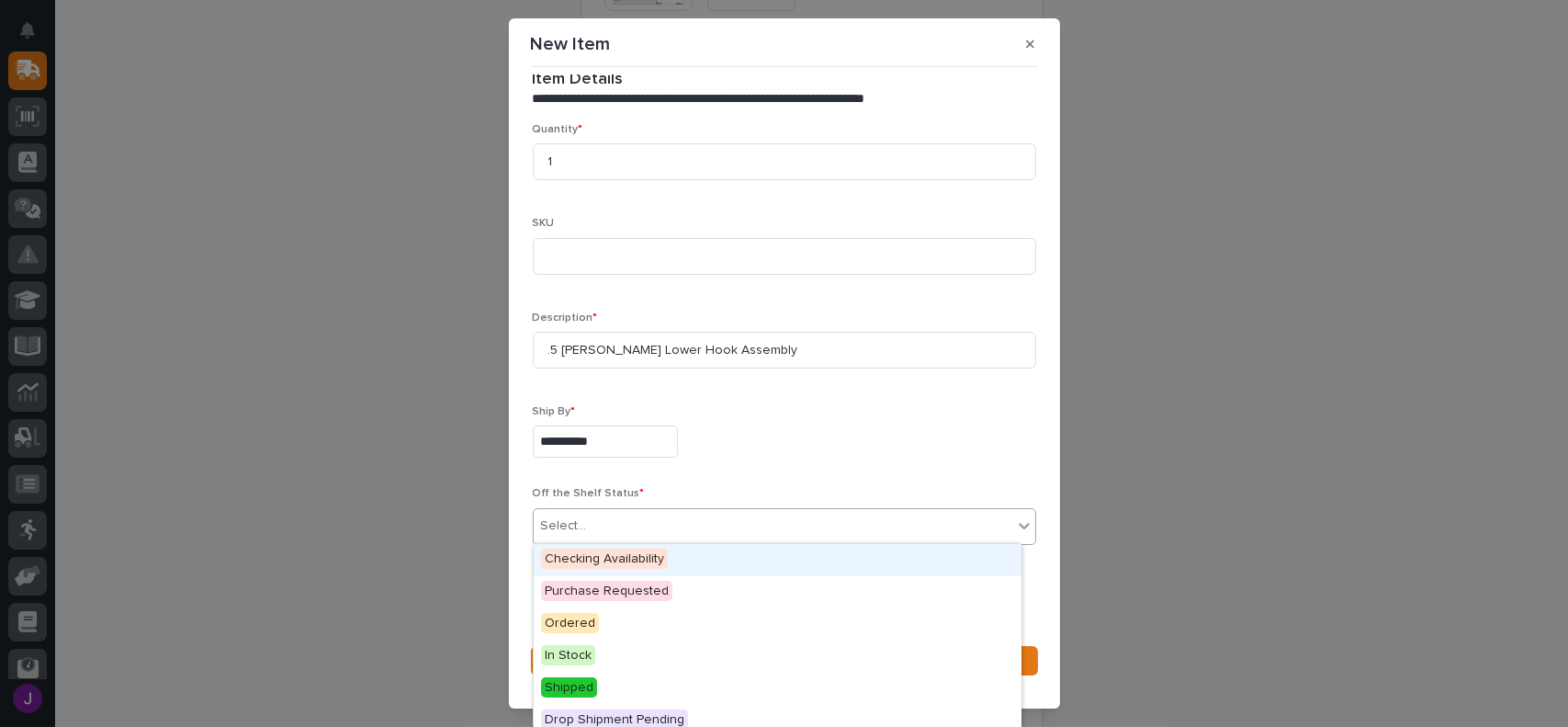
click at [605, 528] on div "Select..." at bounding box center [773, 526] width 479 height 30
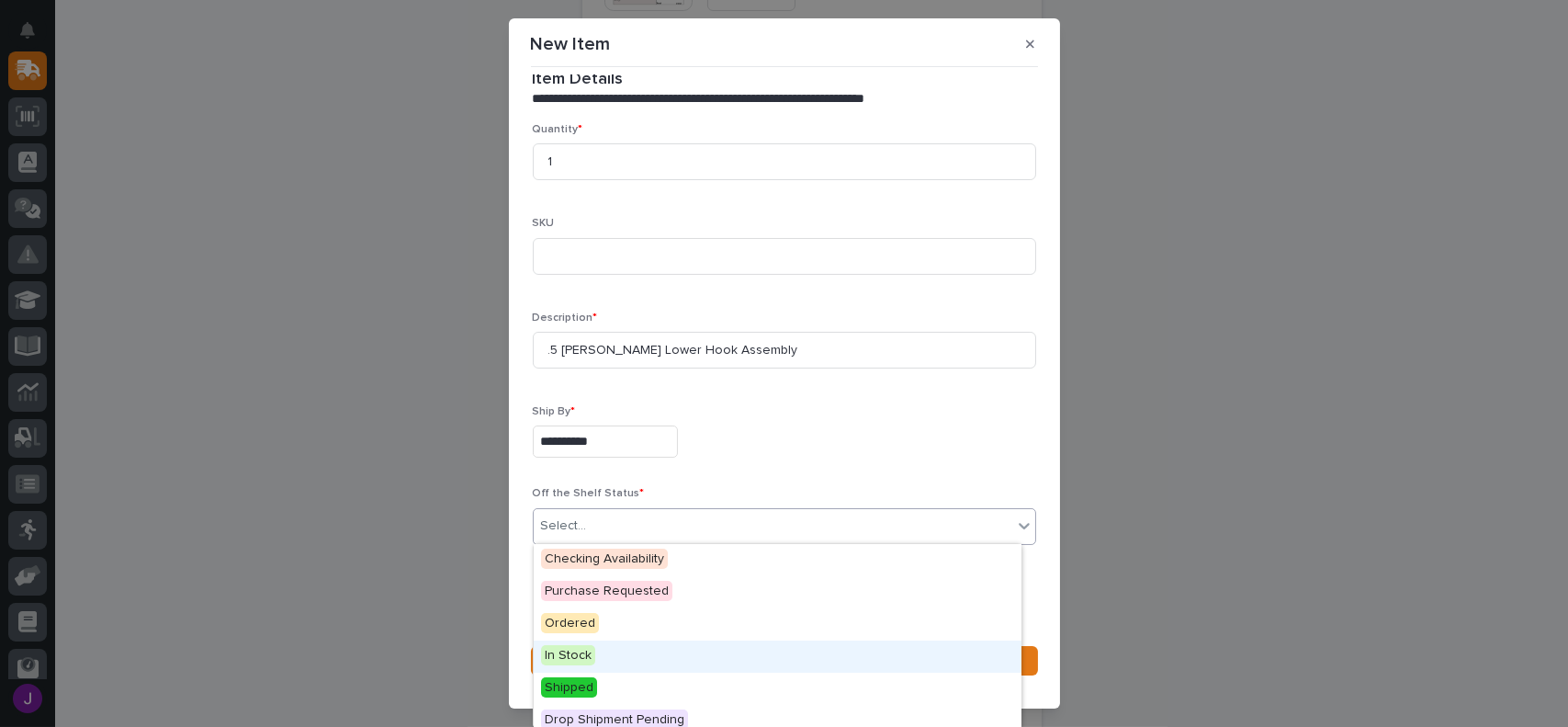
click at [584, 652] on span "In Stock" at bounding box center [568, 656] width 54 height 21
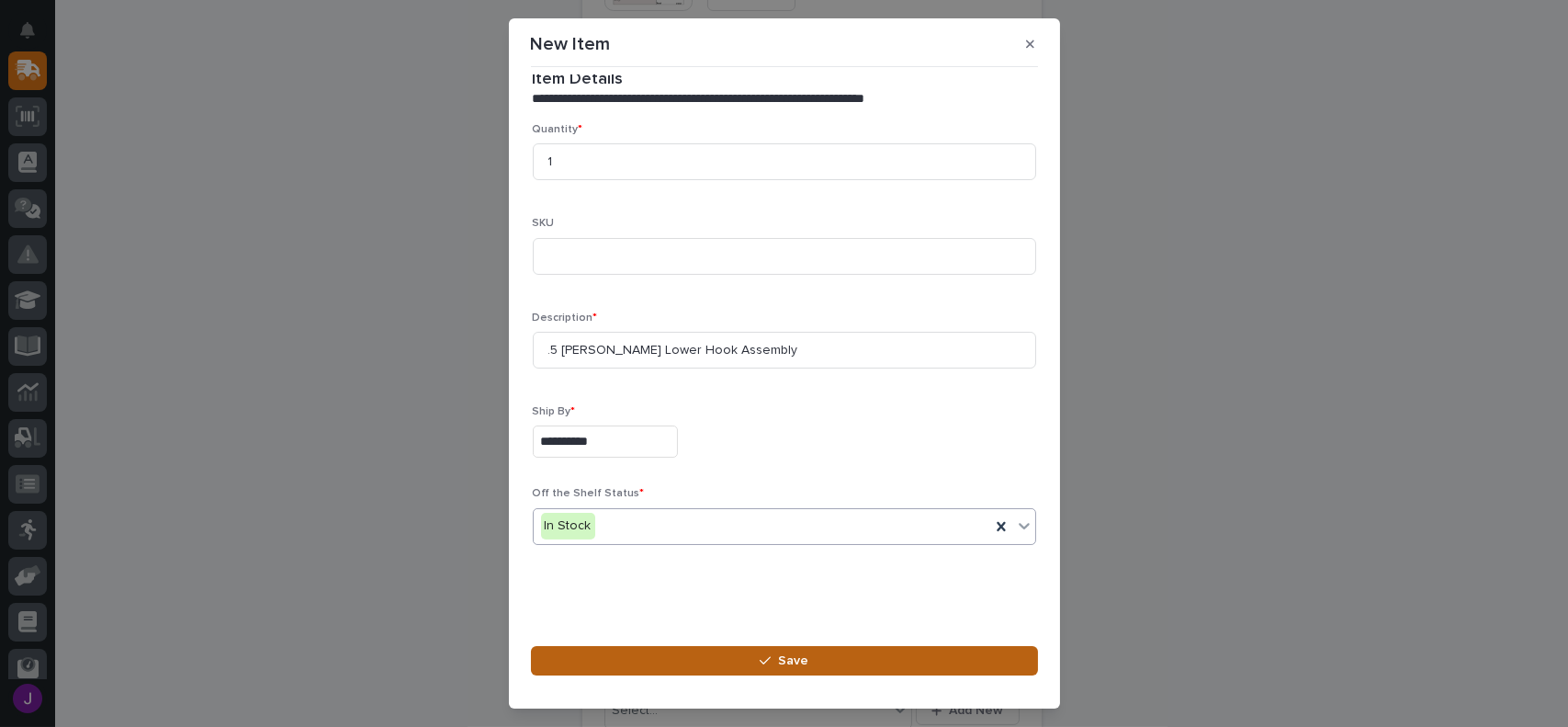
click at [774, 656] on div "button" at bounding box center [769, 660] width 19 height 13
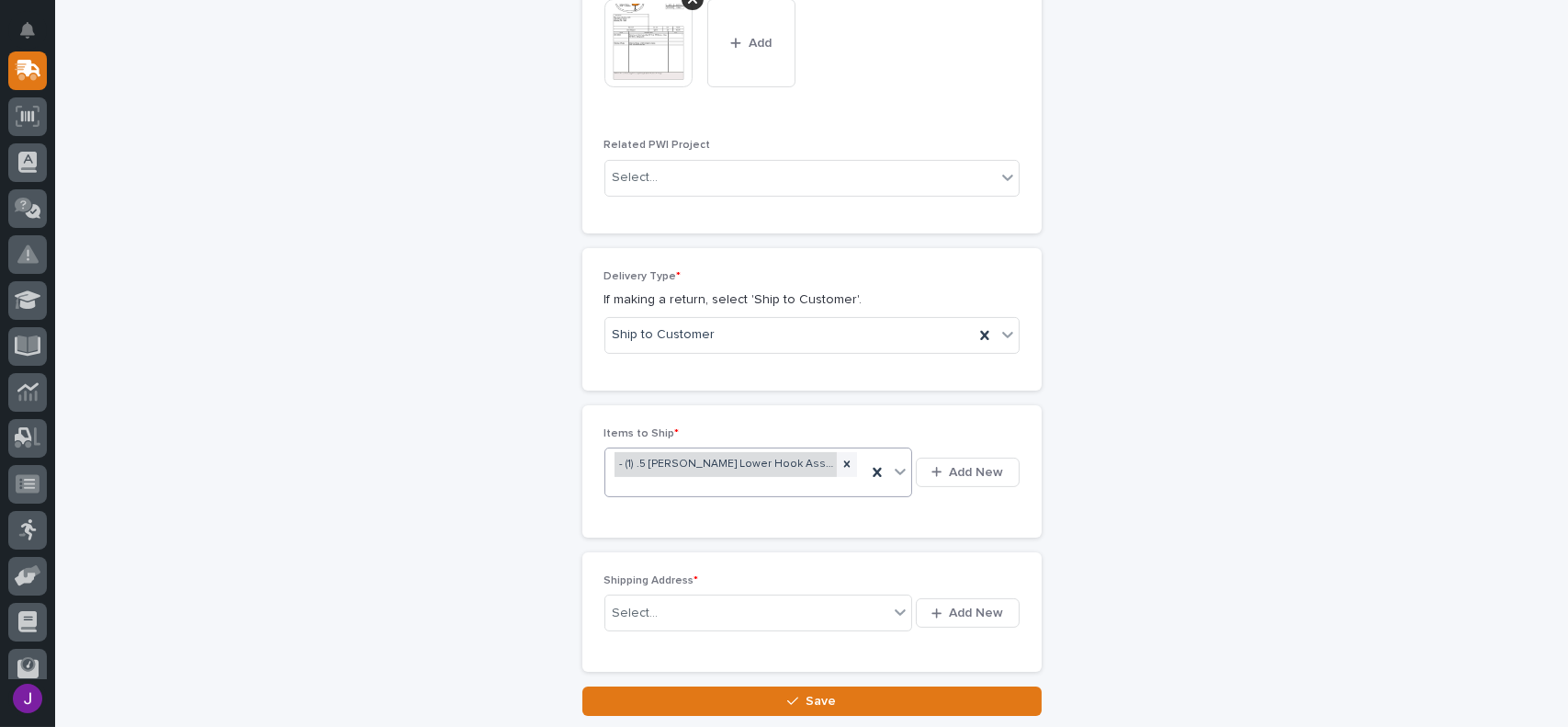
scroll to position [1018, 0]
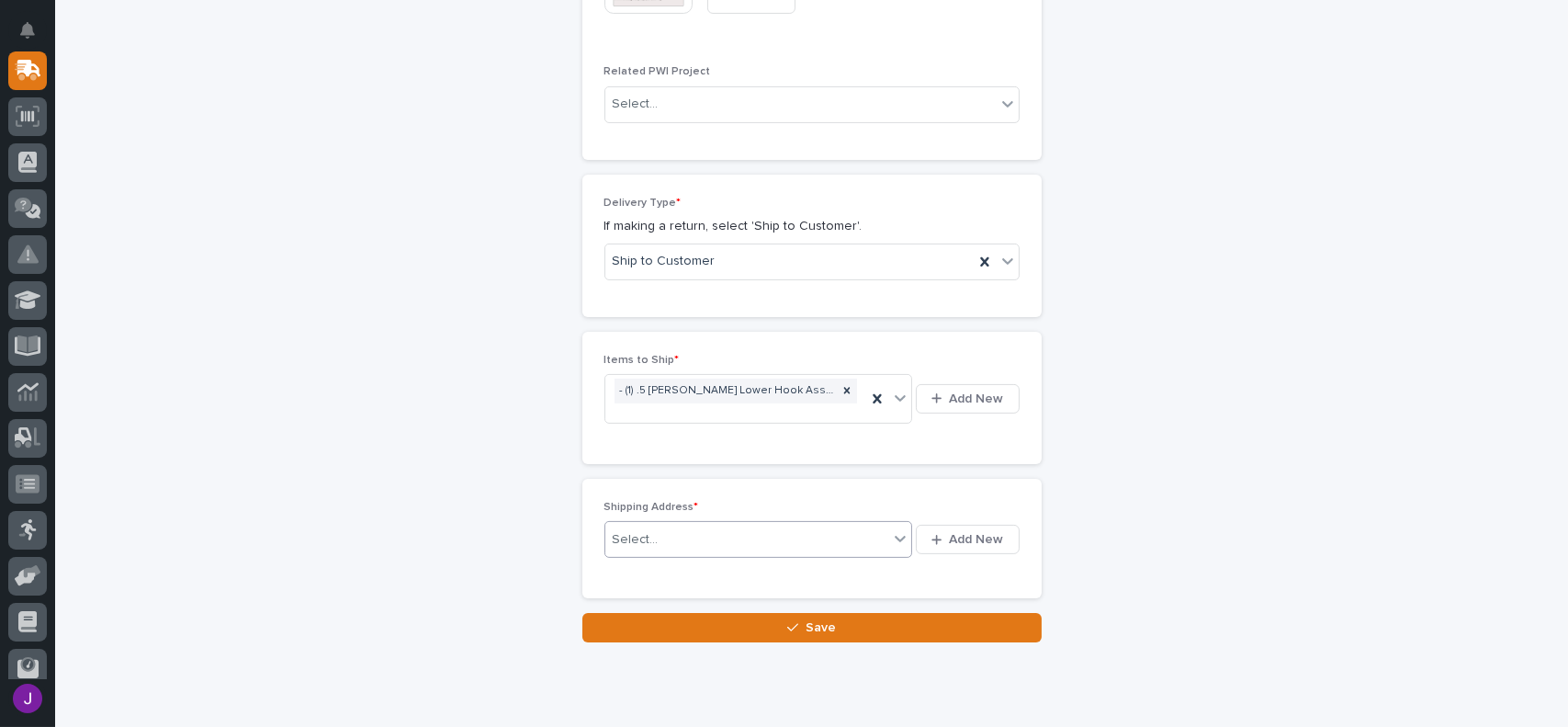
click at [761, 524] on div "Select..." at bounding box center [747, 539] width 284 height 30
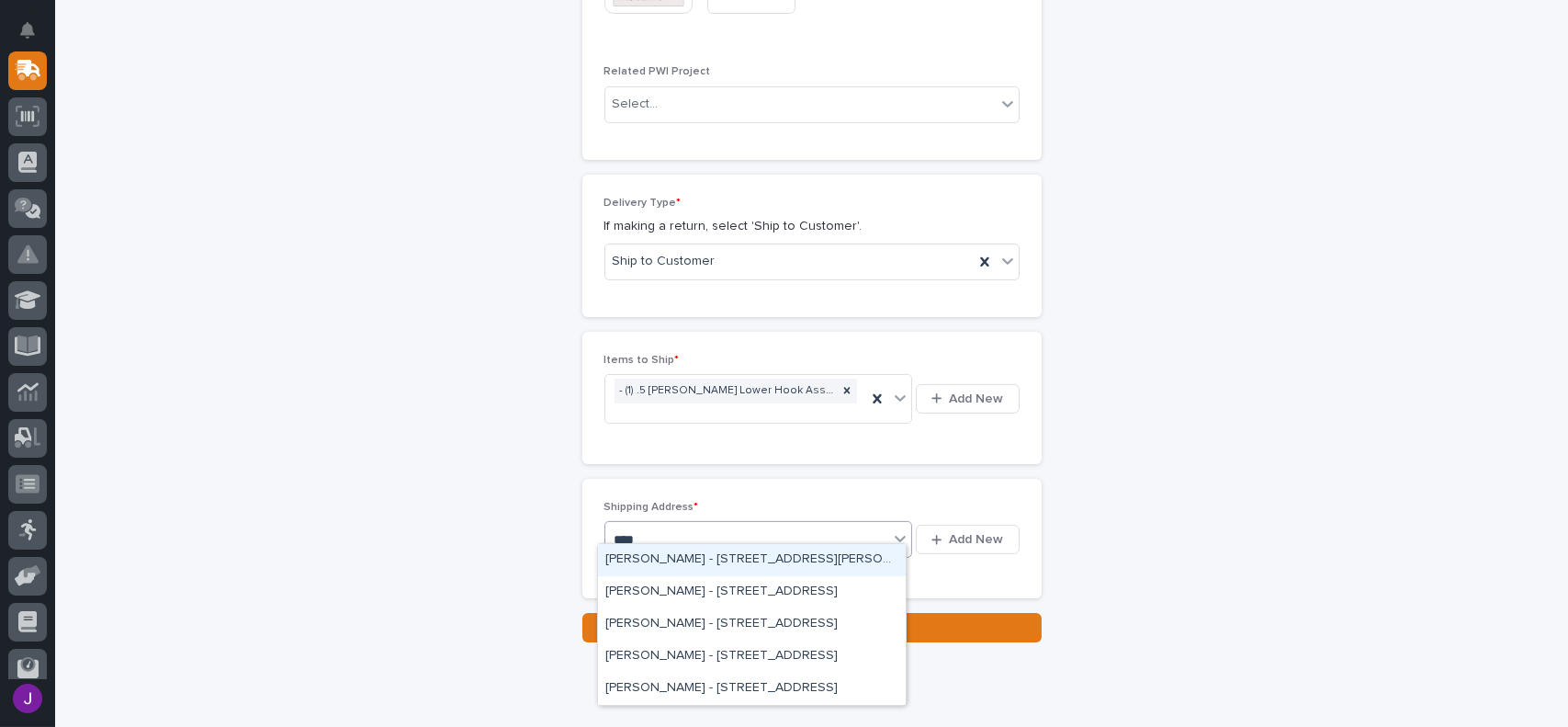
type input "*****"
click at [844, 559] on div "[PERSON_NAME] - [STREET_ADDRESS]" at bounding box center [753, 560] width 308 height 32
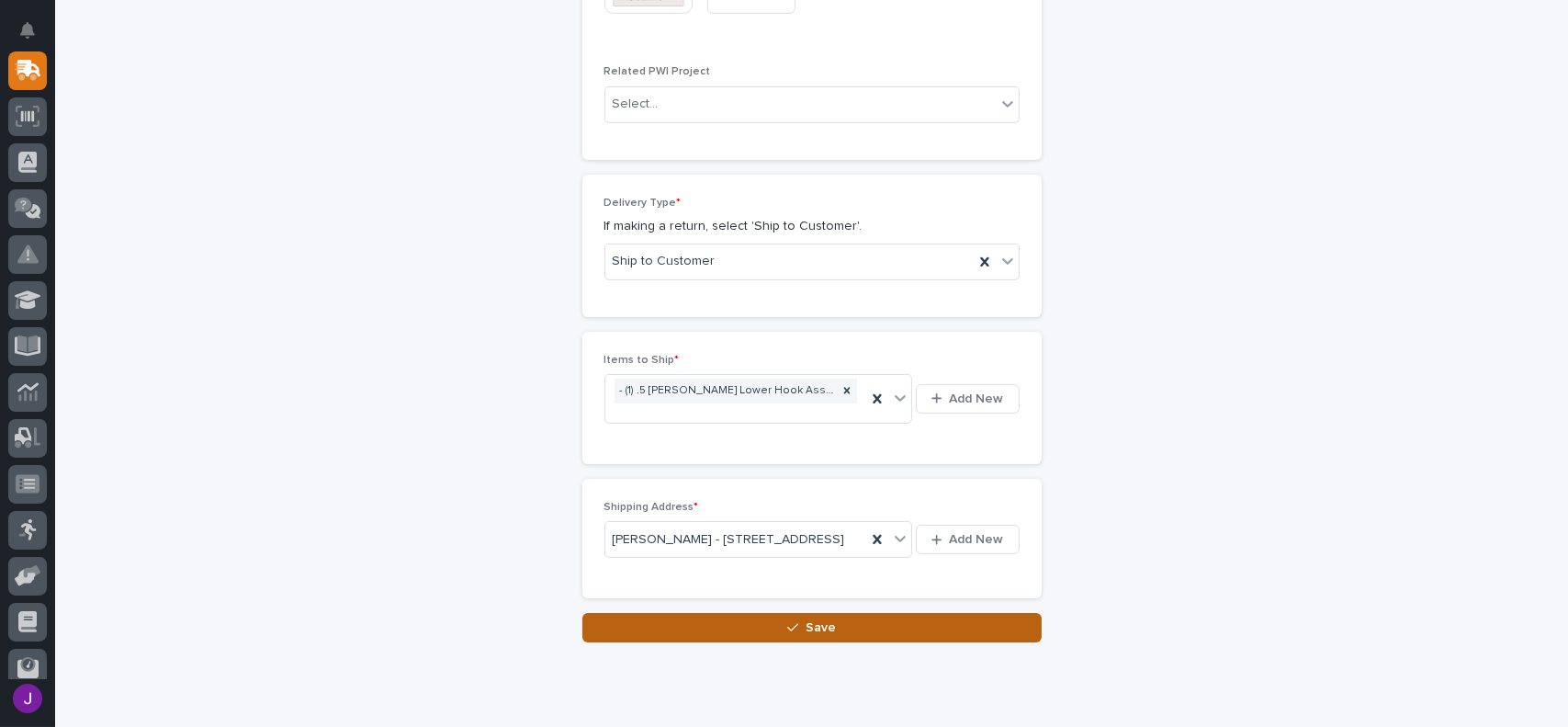
click at [848, 640] on button "Save" at bounding box center [812, 626] width 459 height 29
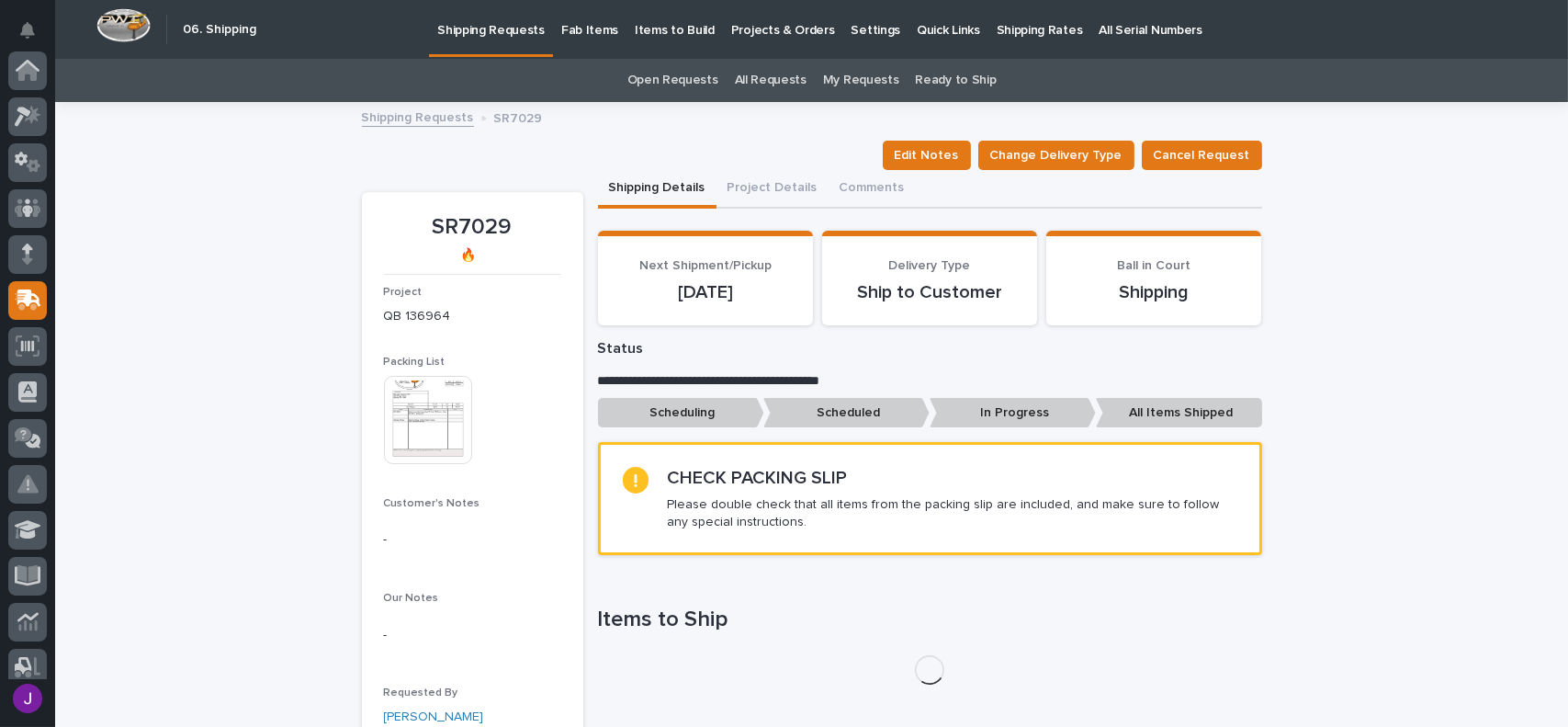
scroll to position [229, 0]
